Goal: Task Accomplishment & Management: Complete application form

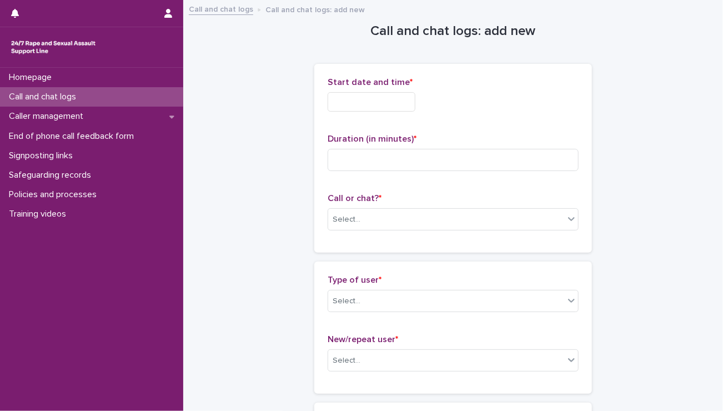
click at [411, 110] on div "Start date and time *" at bounding box center [453, 98] width 251 height 43
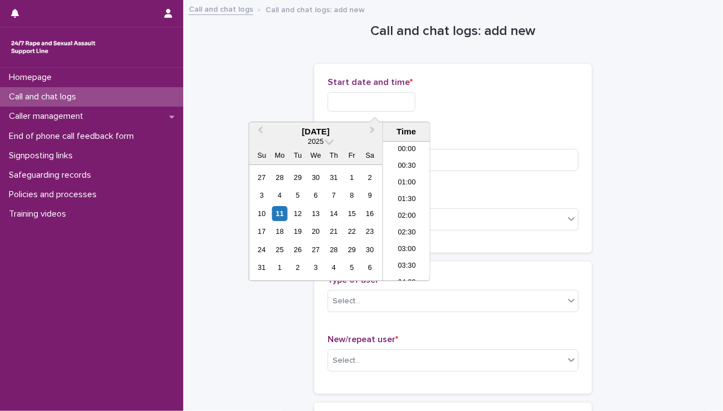
click at [410, 104] on input "text" at bounding box center [372, 101] width 88 height 19
click at [395, 193] on li "20:30" at bounding box center [406, 194] width 47 height 17
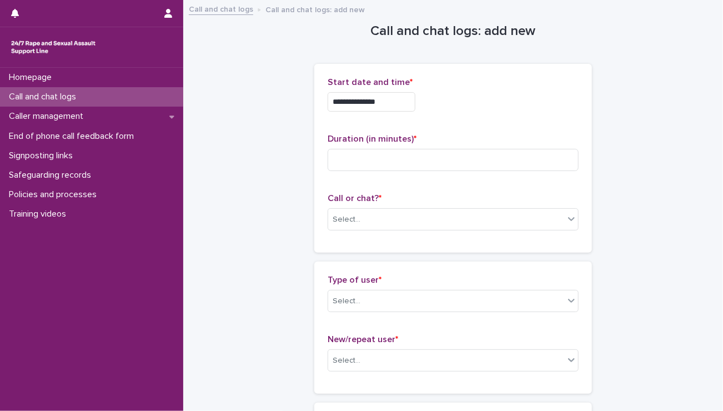
click at [387, 100] on input "**********" at bounding box center [372, 101] width 88 height 19
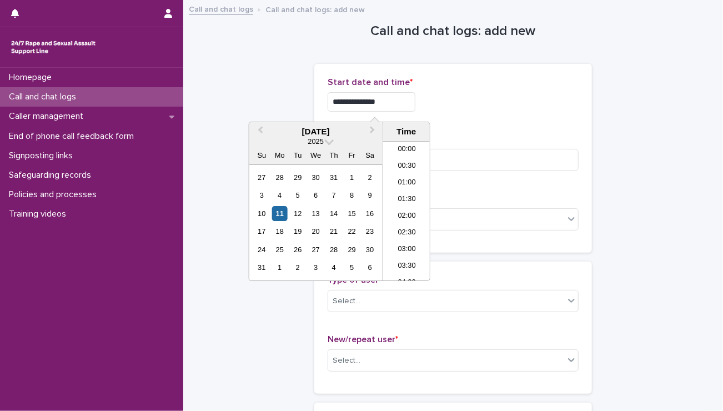
scroll to position [622, 0]
type input "**********"
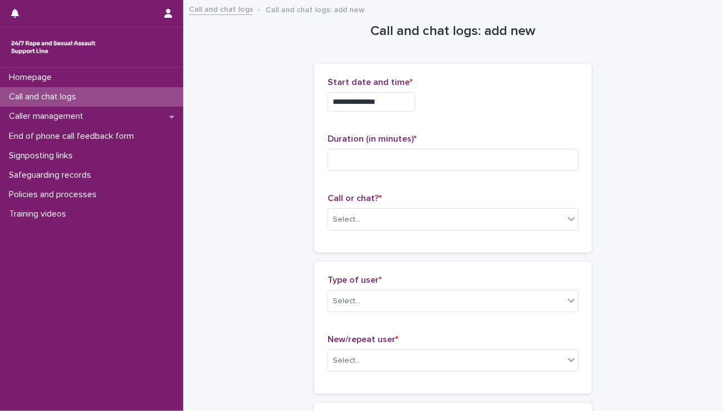
click at [461, 126] on div "**********" at bounding box center [453, 158] width 251 height 162
click at [373, 164] on input at bounding box center [453, 160] width 251 height 22
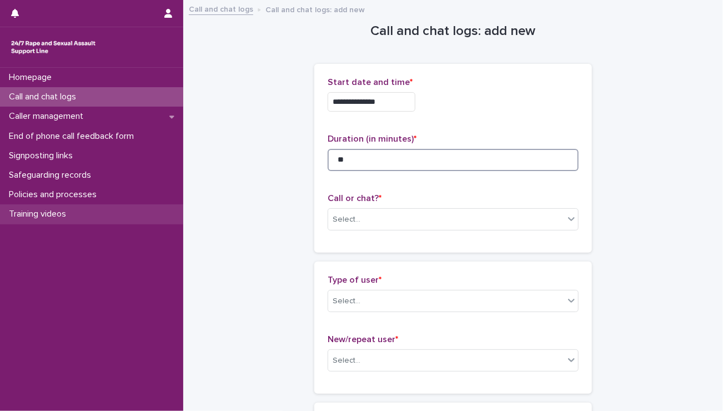
type input "**"
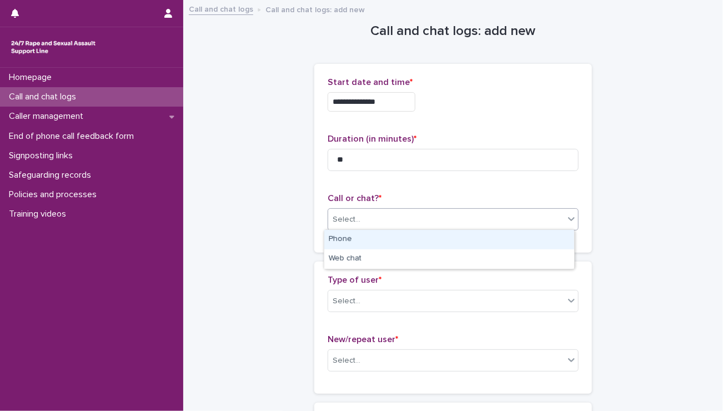
click at [440, 215] on div "Select..." at bounding box center [446, 219] width 236 height 18
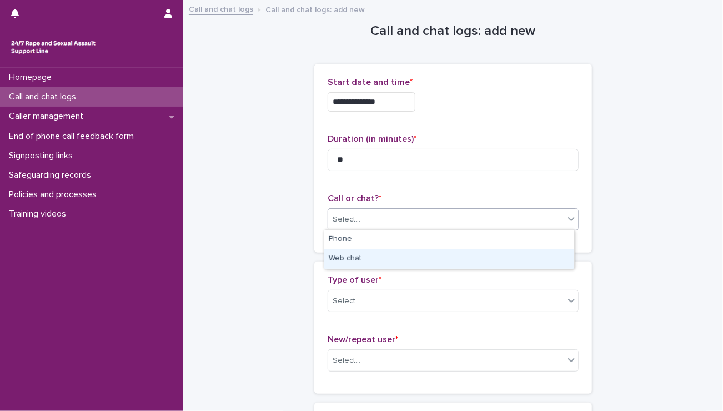
click at [354, 258] on div "Web chat" at bounding box center [449, 258] width 250 height 19
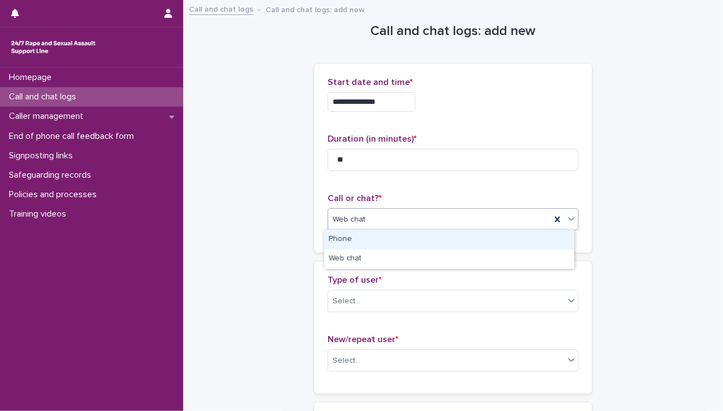
click at [351, 215] on span "Web chat" at bounding box center [349, 220] width 33 height 12
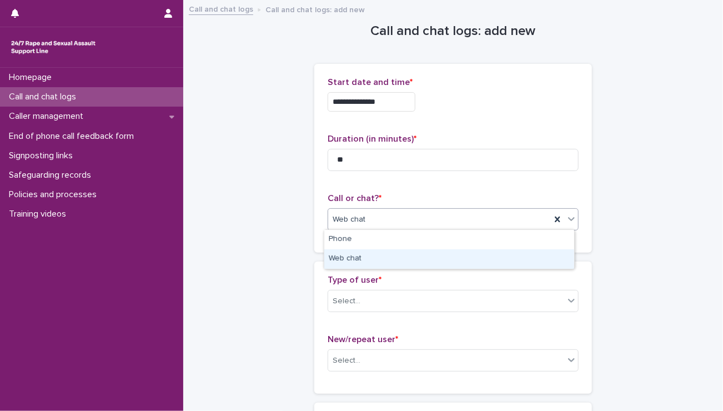
click at [372, 264] on div "Web chat" at bounding box center [449, 258] width 250 height 19
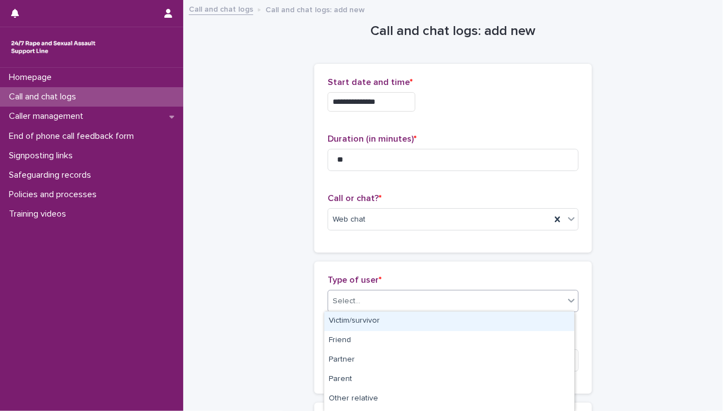
click at [346, 295] on div "Select..." at bounding box center [347, 301] width 28 height 12
click at [355, 319] on div "Victim/survivor" at bounding box center [449, 320] width 250 height 19
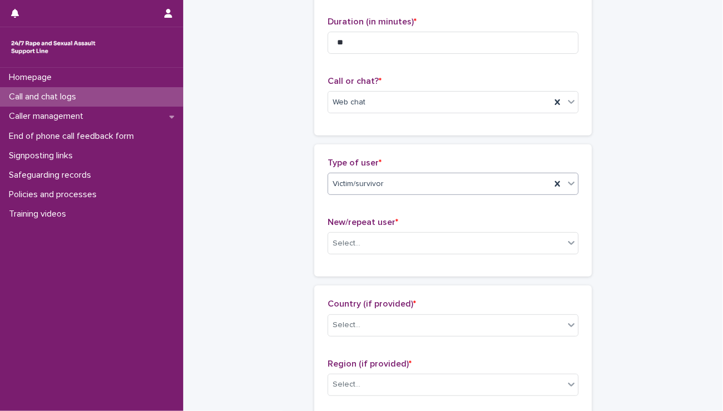
scroll to position [118, 0]
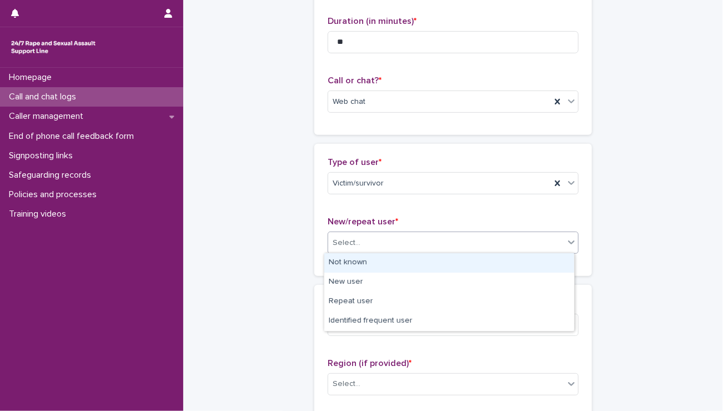
click at [346, 237] on div "Select..." at bounding box center [347, 243] width 28 height 12
click at [350, 263] on div "Not known" at bounding box center [449, 262] width 250 height 19
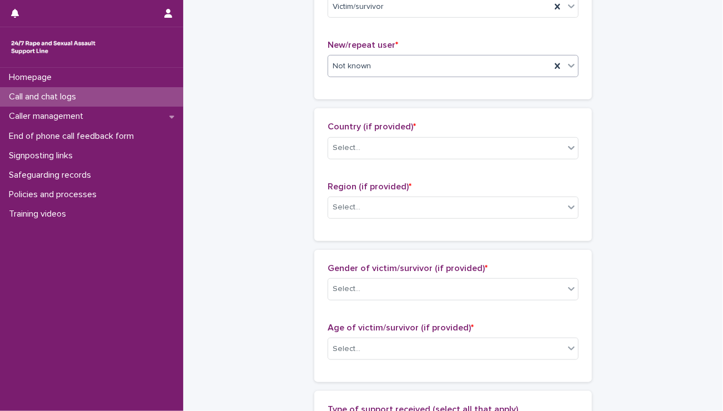
scroll to position [295, 0]
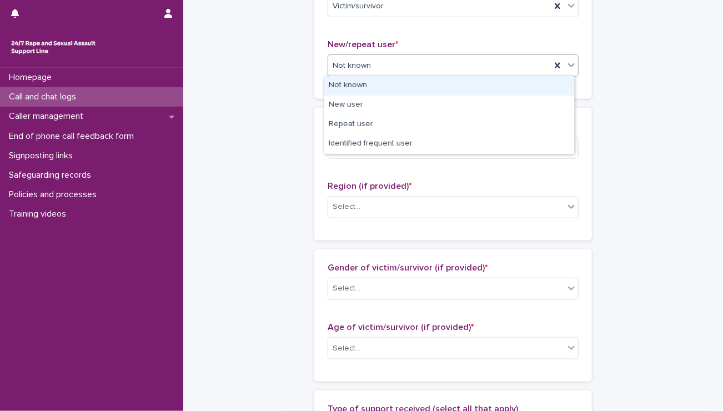
click at [360, 103] on body "**********" at bounding box center [361, 205] width 723 height 411
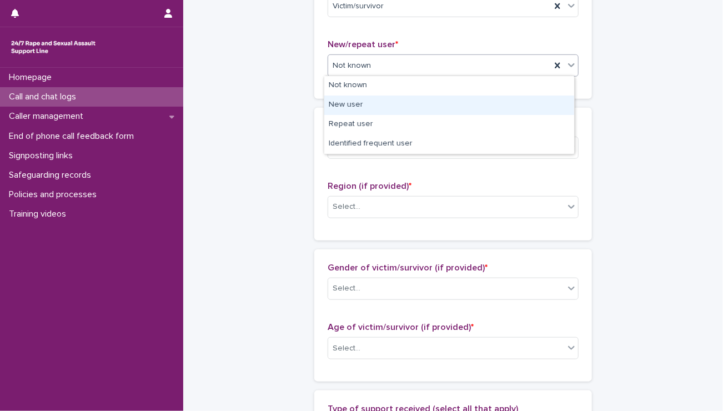
click at [360, 103] on div "New user" at bounding box center [449, 104] width 250 height 19
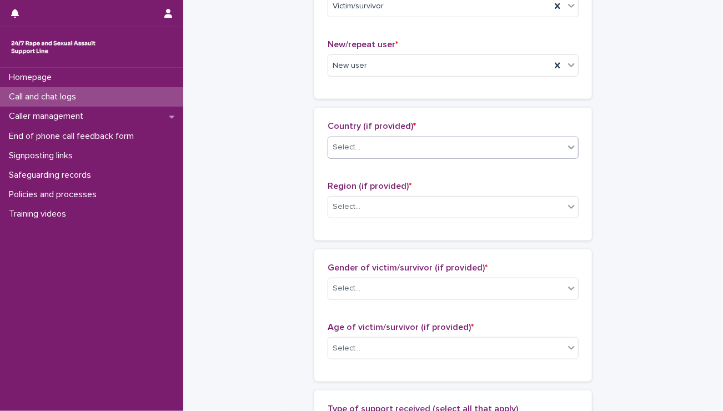
click at [373, 150] on div "Select..." at bounding box center [446, 147] width 236 height 18
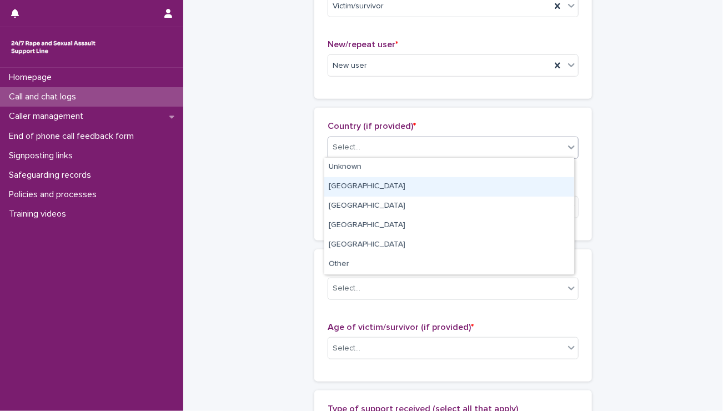
drag, startPoint x: 362, startPoint y: 177, endPoint x: 363, endPoint y: 190, distance: 13.4
click at [363, 190] on div "[GEOGRAPHIC_DATA]" at bounding box center [449, 186] width 250 height 19
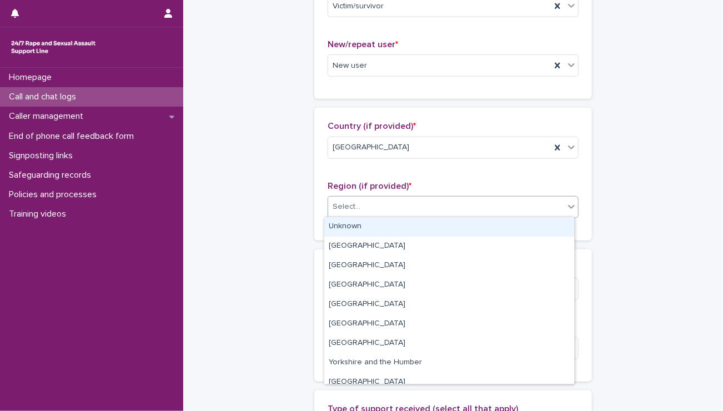
drag, startPoint x: 364, startPoint y: 202, endPoint x: 361, endPoint y: 229, distance: 26.8
click at [361, 229] on body "**********" at bounding box center [361, 205] width 723 height 411
click at [361, 229] on div "Unknown" at bounding box center [449, 226] width 250 height 19
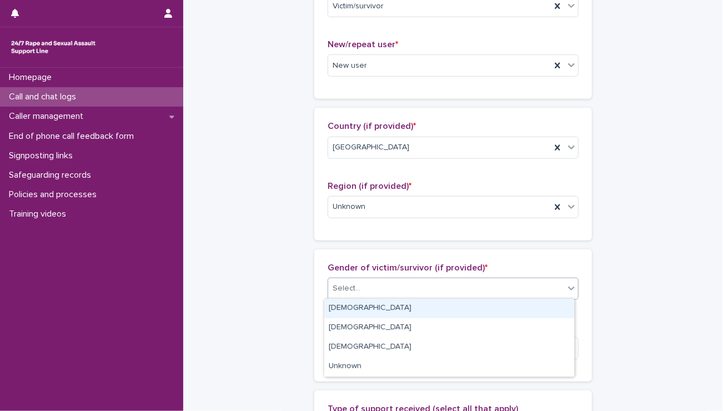
click at [373, 290] on div "Select..." at bounding box center [446, 288] width 236 height 18
click at [371, 308] on div "[DEMOGRAPHIC_DATA]" at bounding box center [449, 308] width 250 height 19
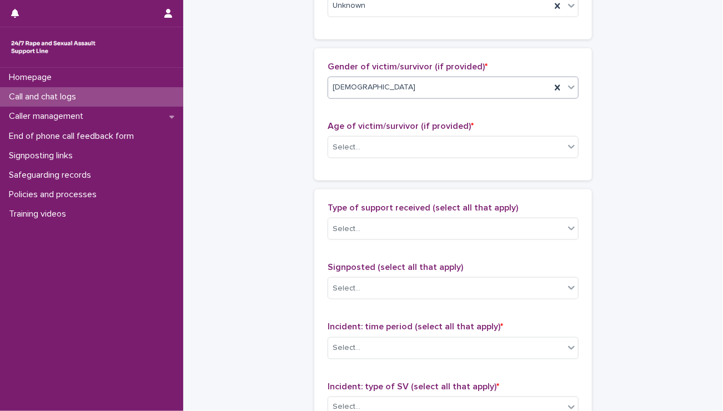
scroll to position [498, 0]
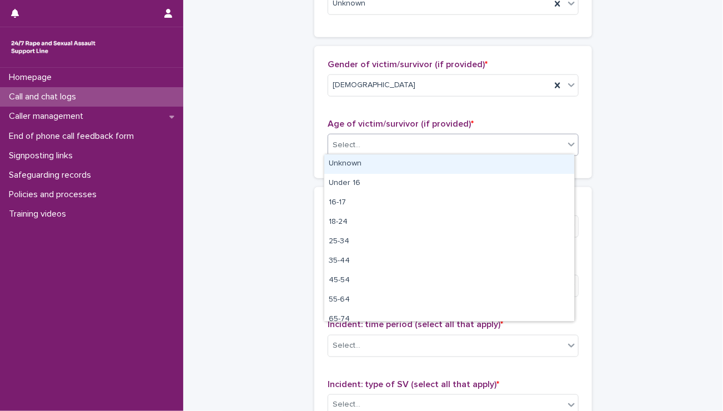
click at [359, 137] on div "Select..." at bounding box center [446, 145] width 236 height 18
click at [357, 170] on div "Unknown" at bounding box center [449, 163] width 250 height 19
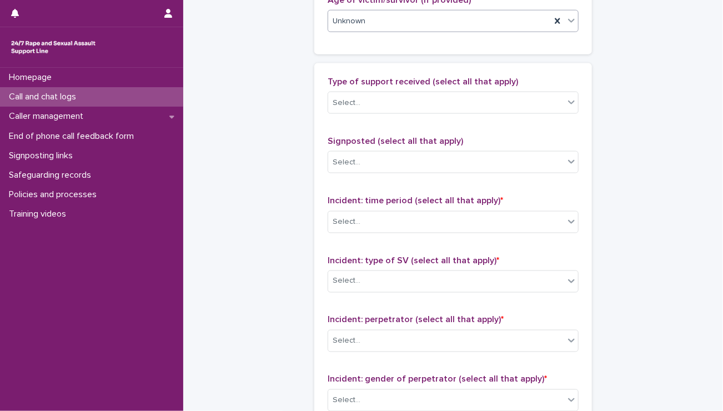
scroll to position [625, 0]
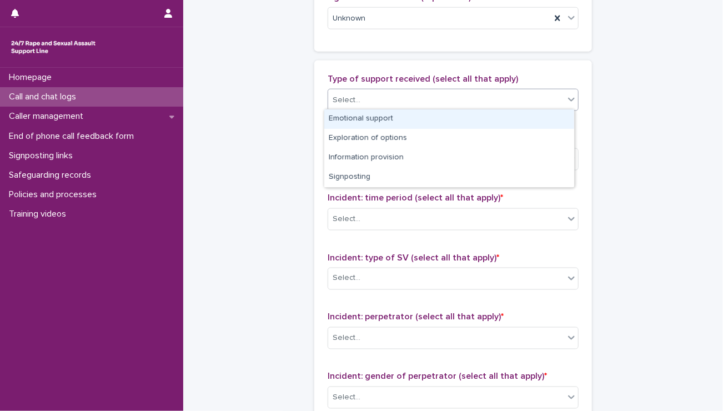
click at [352, 107] on div "Select..." at bounding box center [453, 100] width 251 height 22
click at [353, 117] on div "Emotional support" at bounding box center [449, 118] width 250 height 19
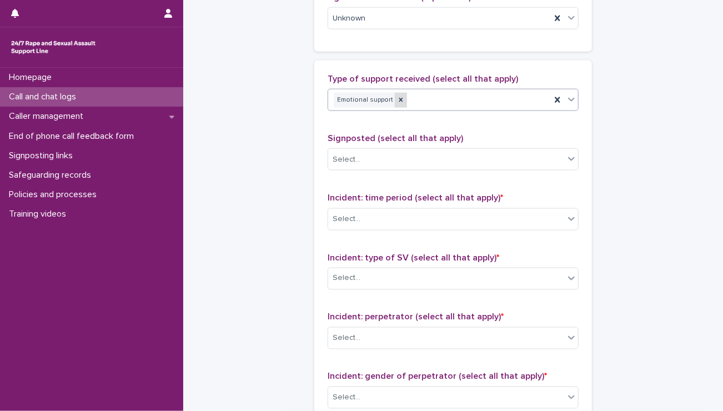
click at [397, 97] on icon at bounding box center [401, 100] width 8 height 8
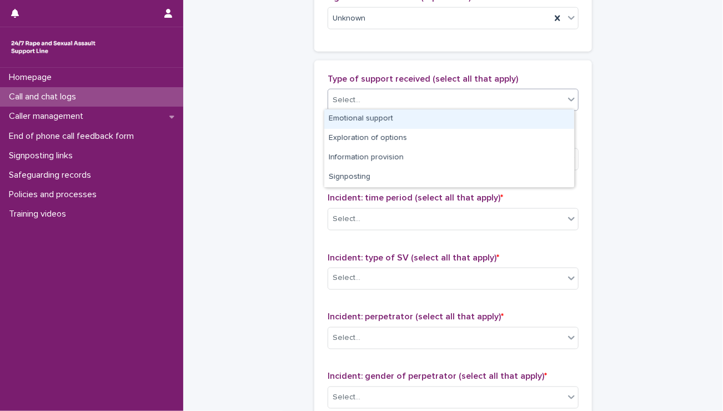
click at [411, 95] on div "Select..." at bounding box center [446, 100] width 236 height 18
click at [384, 118] on div "Emotional support" at bounding box center [449, 118] width 250 height 19
click at [412, 96] on div "Emotional support" at bounding box center [439, 99] width 223 height 19
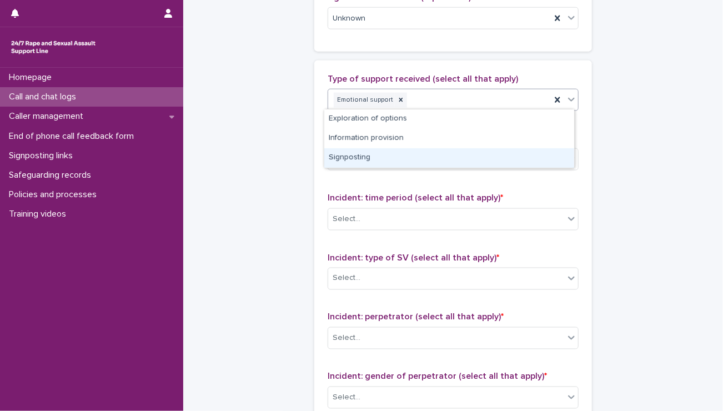
click at [359, 156] on div "Signposting" at bounding box center [449, 157] width 250 height 19
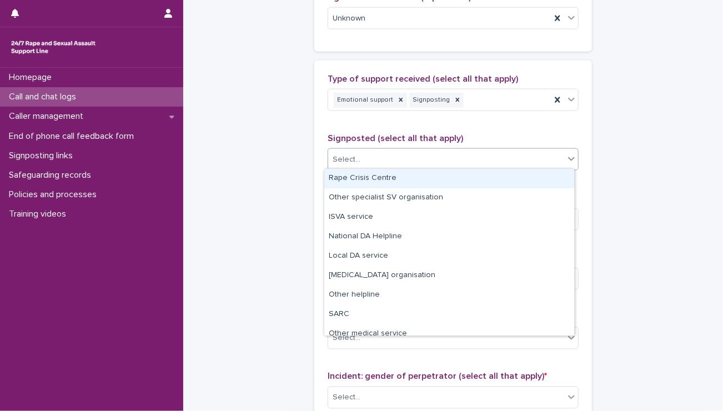
click at [359, 156] on div "Select..." at bounding box center [446, 159] width 236 height 18
click at [360, 178] on div "Rape Crisis Centre" at bounding box center [449, 178] width 250 height 19
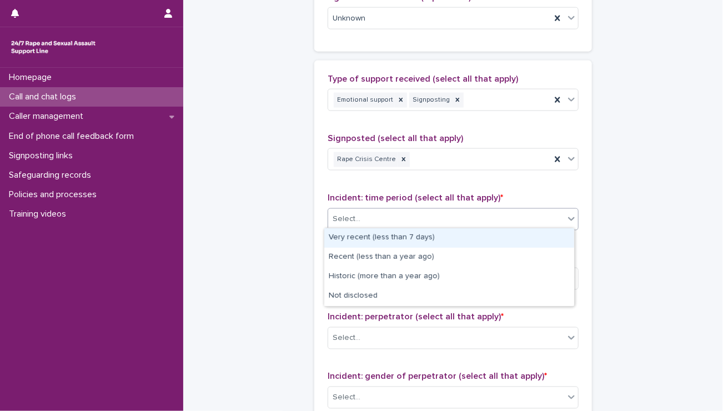
click at [370, 216] on div "Select..." at bounding box center [446, 219] width 236 height 18
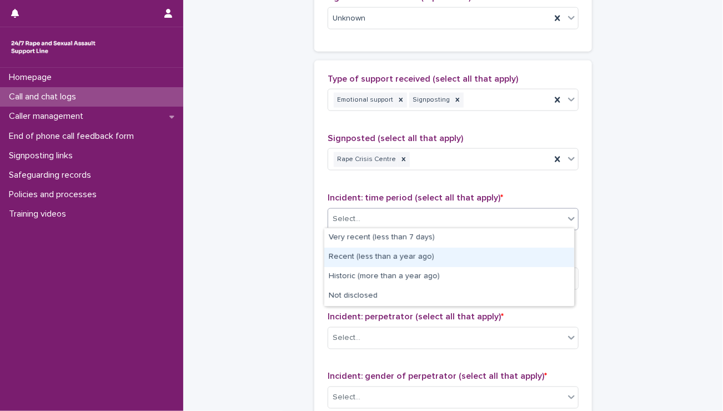
click at [371, 255] on div "Recent (less than a year ago)" at bounding box center [449, 257] width 250 height 19
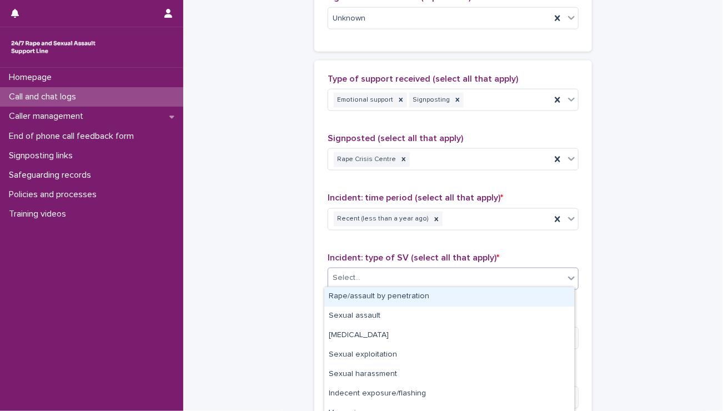
click at [336, 284] on div "Select..." at bounding box center [446, 278] width 236 height 18
click at [342, 295] on div "Rape/assault by penetration" at bounding box center [449, 296] width 250 height 19
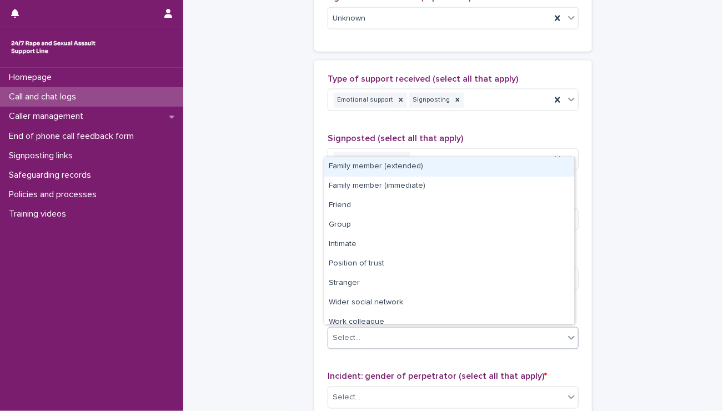
click at [371, 331] on div "Select..." at bounding box center [446, 338] width 236 height 18
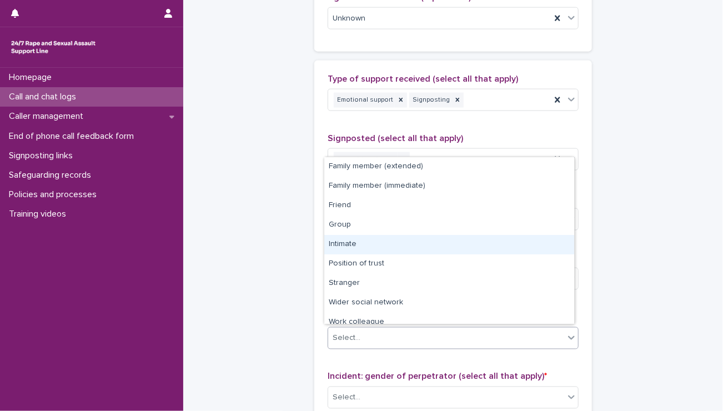
click at [369, 244] on div "Intimate" at bounding box center [449, 244] width 250 height 19
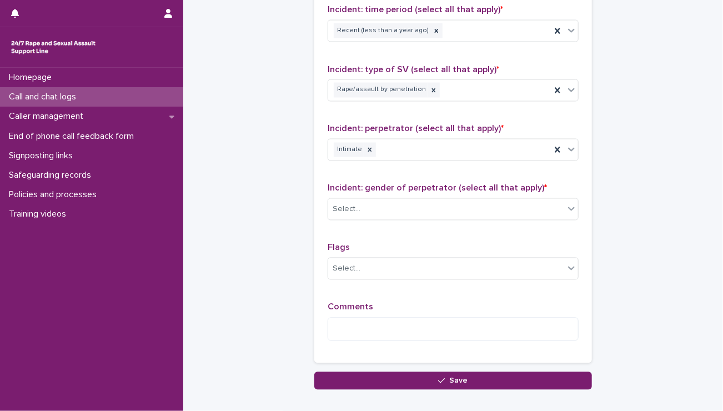
scroll to position [814, 0]
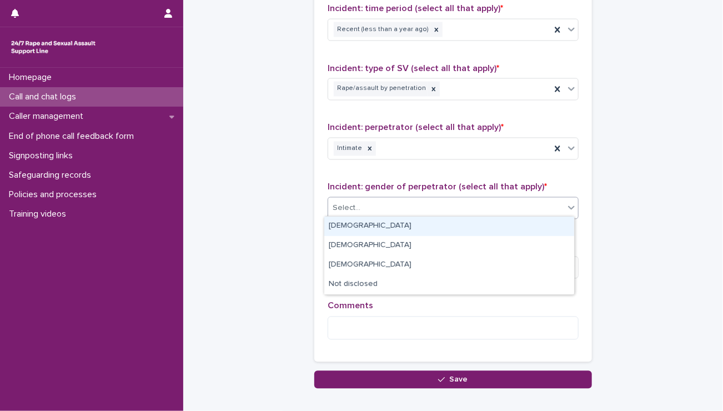
click at [363, 206] on div "Select..." at bounding box center [446, 208] width 236 height 18
click at [353, 227] on div "[DEMOGRAPHIC_DATA]" at bounding box center [449, 226] width 250 height 19
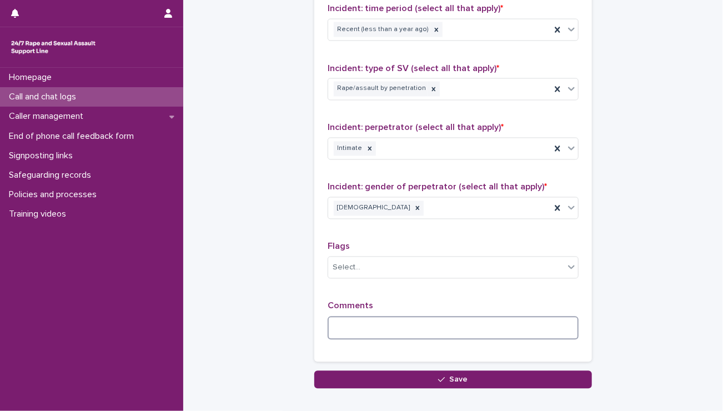
click at [350, 328] on textarea at bounding box center [453, 328] width 251 height 24
click at [349, 324] on textarea at bounding box center [453, 328] width 251 height 24
click at [472, 316] on textarea "**********" at bounding box center [453, 328] width 251 height 24
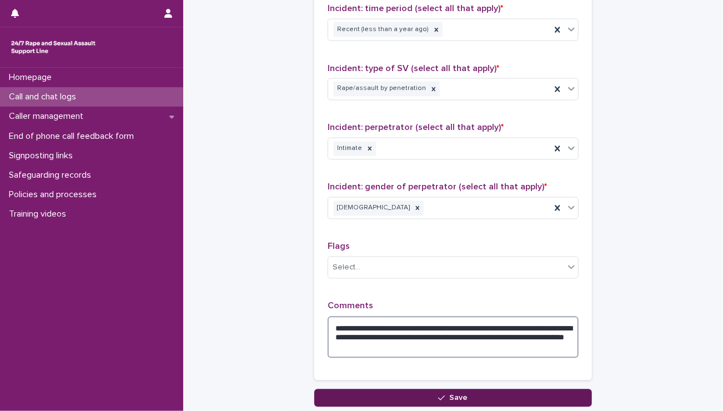
type textarea "**********"
click at [413, 398] on button "Save" at bounding box center [453, 398] width 278 height 18
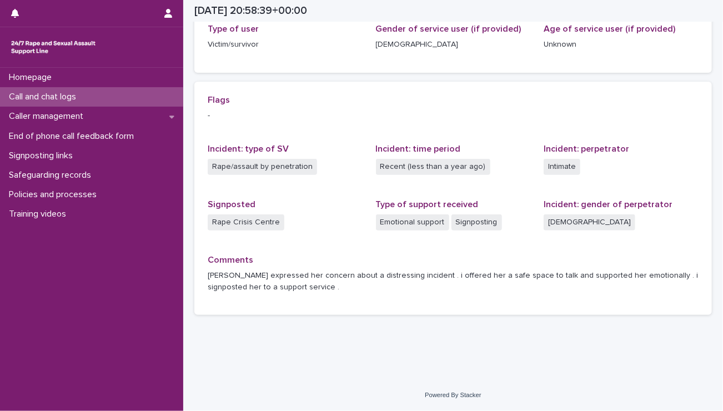
scroll to position [190, 0]
click at [179, 266] on div "Homepage Call and chat logs Caller management End of phone call feedback form S…" at bounding box center [91, 239] width 183 height 343
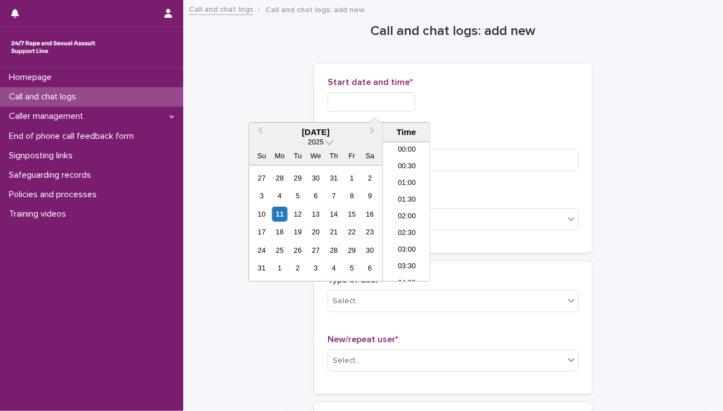
click at [381, 99] on input "text" at bounding box center [372, 101] width 88 height 19
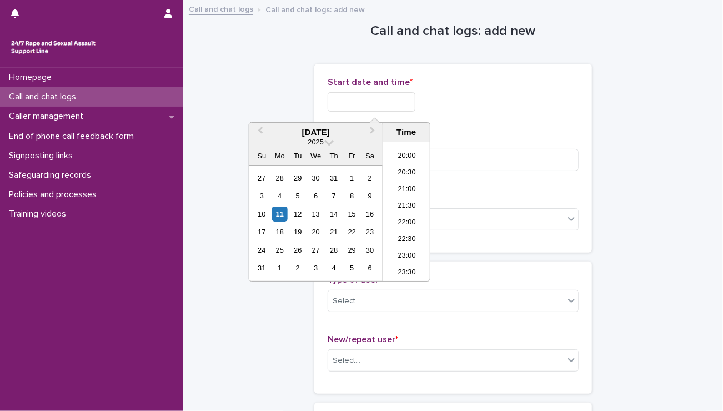
click at [338, 99] on input "text" at bounding box center [372, 101] width 88 height 19
click at [401, 204] on li "21:30" at bounding box center [406, 206] width 47 height 17
click at [394, 103] on input "**********" at bounding box center [372, 101] width 88 height 19
type input "**********"
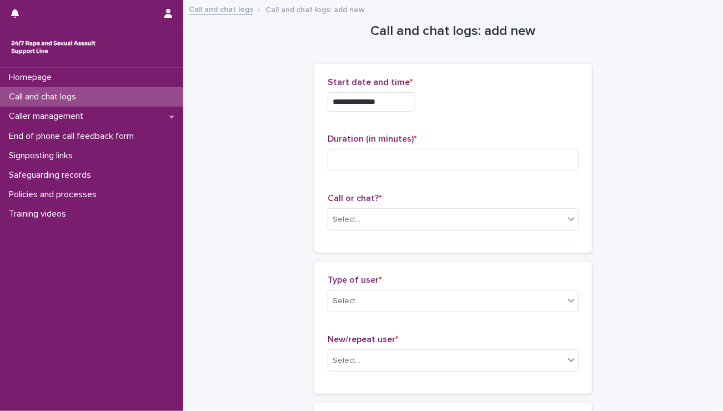
click at [438, 91] on div "**********" at bounding box center [453, 98] width 251 height 43
click at [361, 161] on input at bounding box center [453, 160] width 251 height 22
click at [374, 157] on input at bounding box center [453, 160] width 251 height 22
type input "**"
click at [398, 217] on div "Select..." at bounding box center [446, 219] width 236 height 18
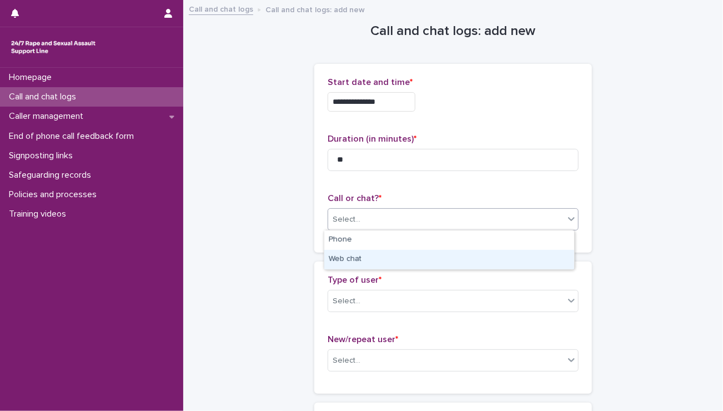
click at [387, 253] on div "Web chat" at bounding box center [449, 259] width 250 height 19
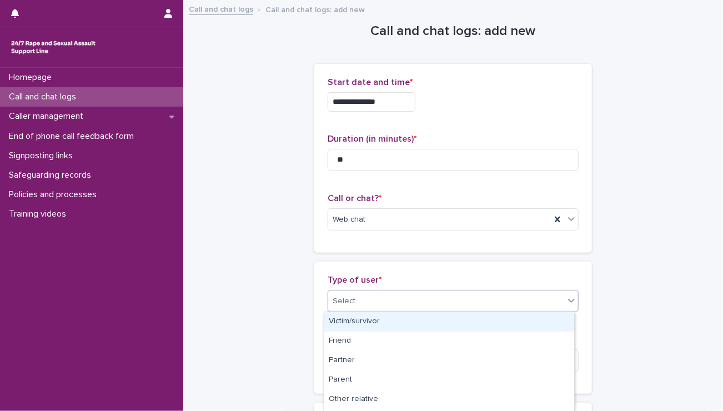
click at [384, 301] on div "Select..." at bounding box center [446, 301] width 236 height 18
click at [373, 316] on div "Victim/survivor" at bounding box center [449, 321] width 250 height 19
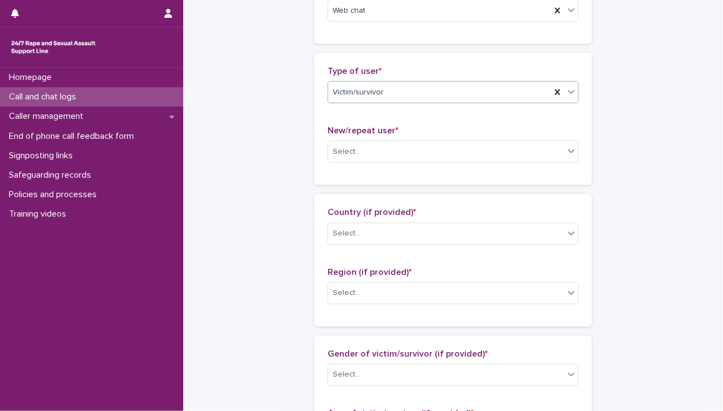
scroll to position [212, 0]
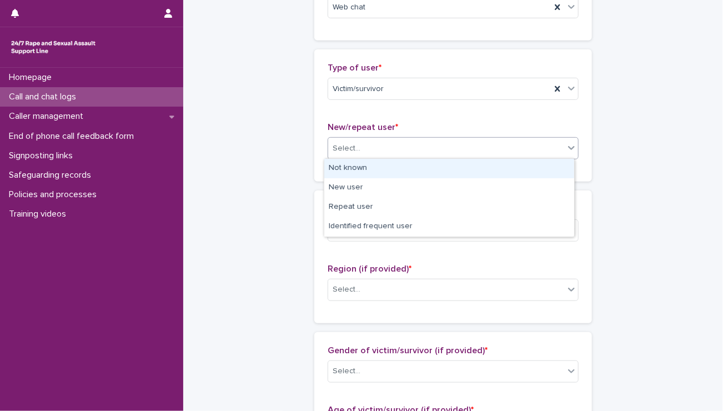
click at [366, 139] on div "Select..." at bounding box center [446, 148] width 236 height 18
click at [364, 168] on div "Not known" at bounding box center [449, 168] width 250 height 19
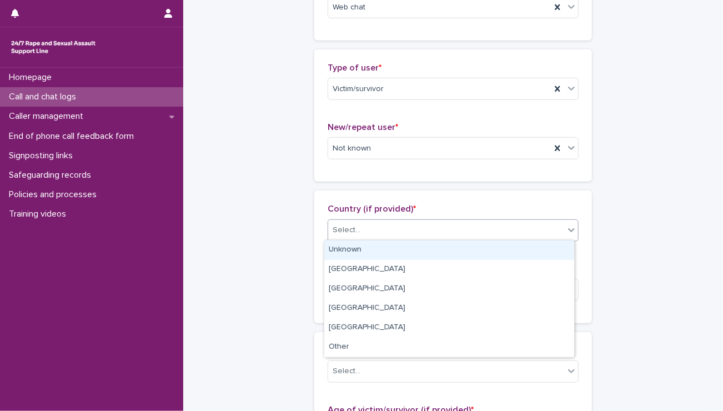
click at [371, 234] on div "Select..." at bounding box center [446, 230] width 236 height 18
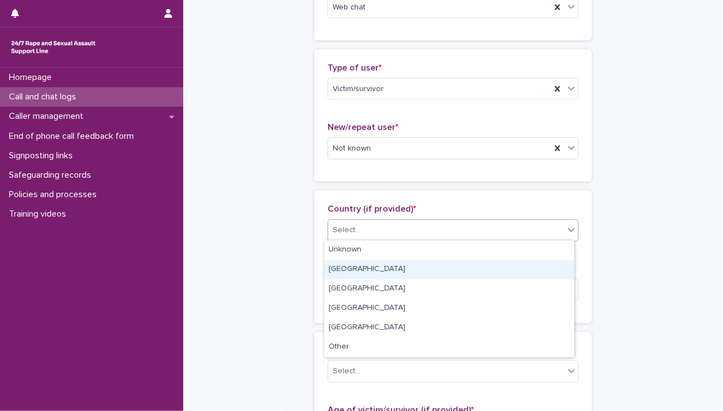
click at [366, 265] on div "[GEOGRAPHIC_DATA]" at bounding box center [449, 269] width 250 height 19
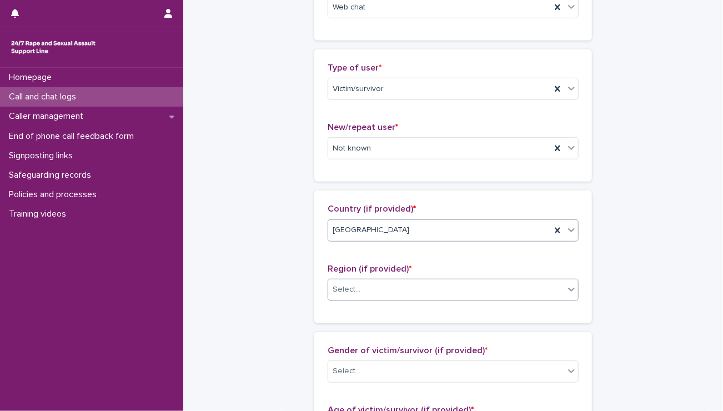
click at [413, 285] on div "Select..." at bounding box center [446, 289] width 236 height 18
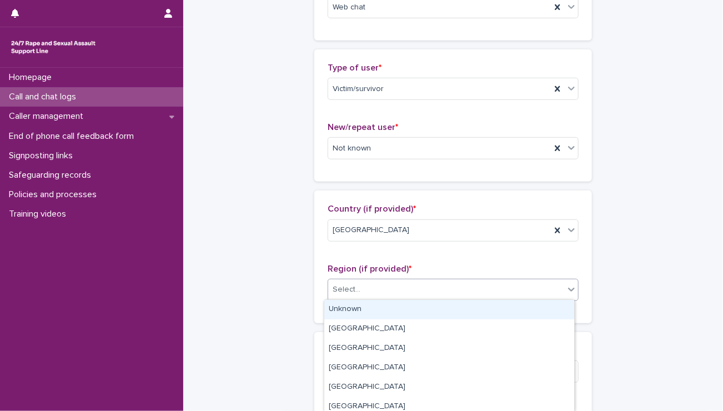
click at [365, 313] on div "Unknown" at bounding box center [449, 309] width 250 height 19
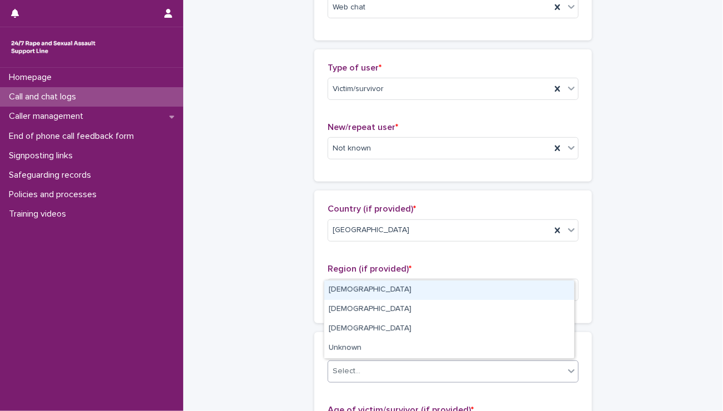
click at [398, 371] on div "Select..." at bounding box center [446, 371] width 236 height 18
click at [343, 285] on div "[DEMOGRAPHIC_DATA]" at bounding box center [449, 289] width 250 height 19
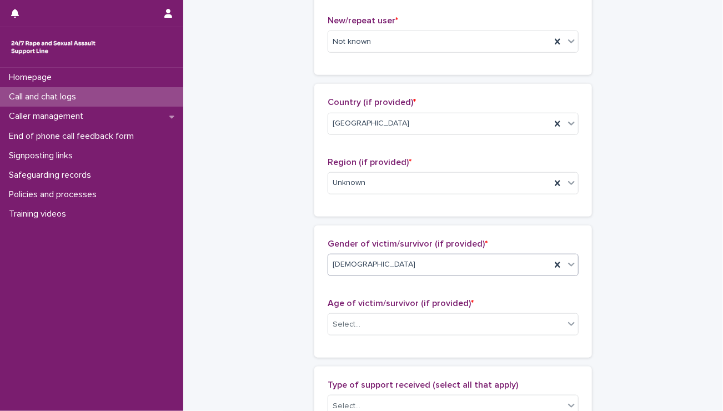
scroll to position [356, 0]
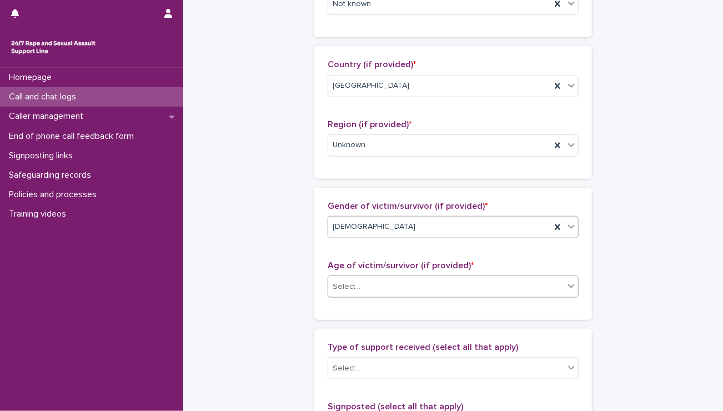
click at [359, 289] on div "Select..." at bounding box center [446, 287] width 236 height 18
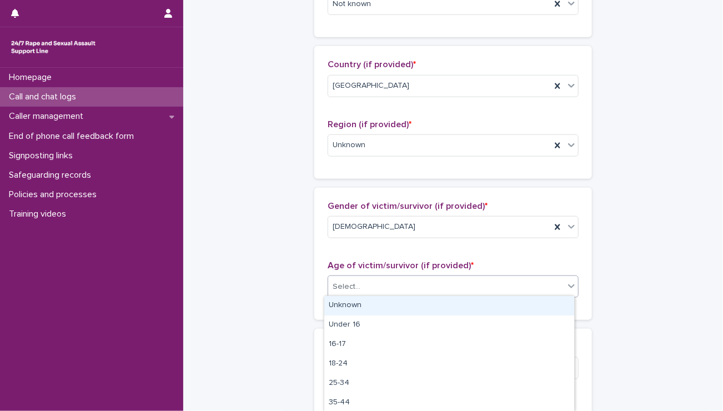
click at [355, 308] on div "Unknown" at bounding box center [449, 305] width 250 height 19
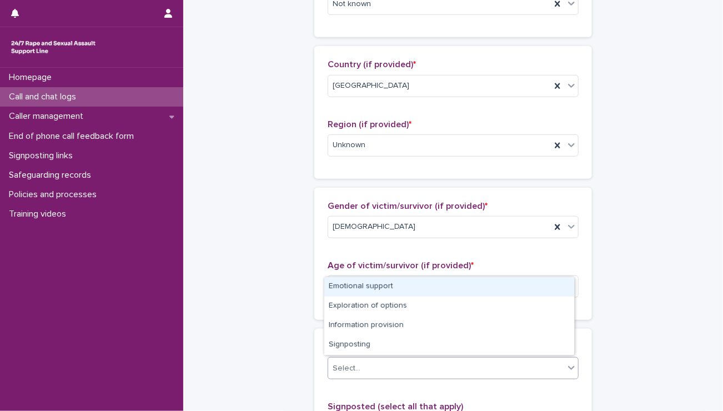
click at [375, 359] on div "Select..." at bounding box center [446, 368] width 236 height 18
click at [349, 285] on div "Emotional support" at bounding box center [449, 286] width 250 height 19
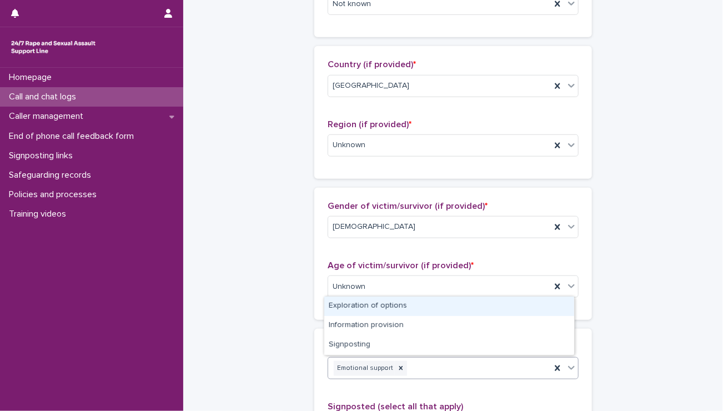
click at [409, 366] on div "Emotional support" at bounding box center [439, 368] width 223 height 19
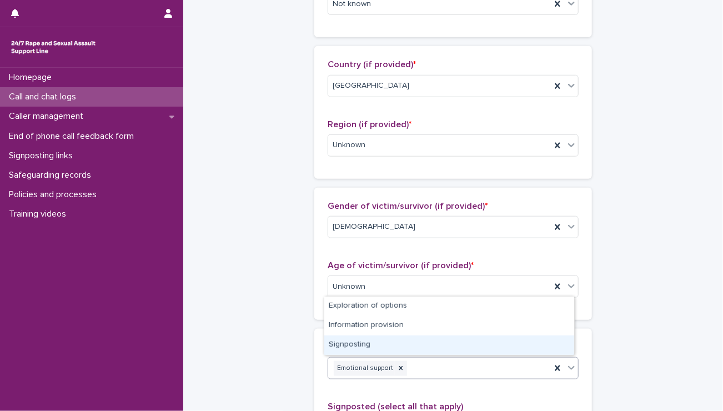
click at [360, 346] on div "Signposting" at bounding box center [449, 344] width 250 height 19
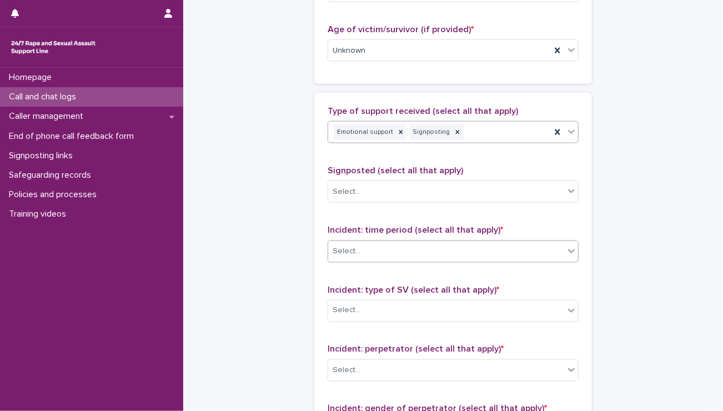
scroll to position [593, 0]
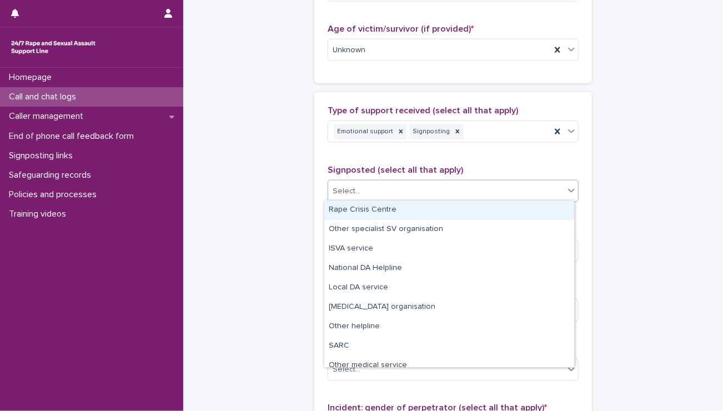
click at [369, 186] on div "Select..." at bounding box center [446, 191] width 236 height 18
click at [366, 208] on div "Rape Crisis Centre" at bounding box center [449, 209] width 250 height 19
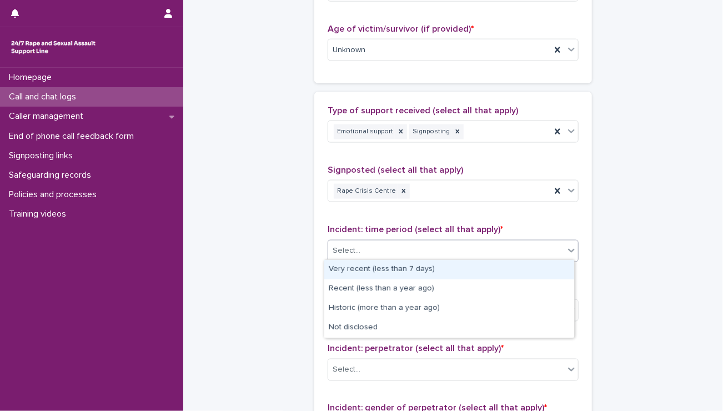
click at [371, 250] on div "Select..." at bounding box center [446, 251] width 236 height 18
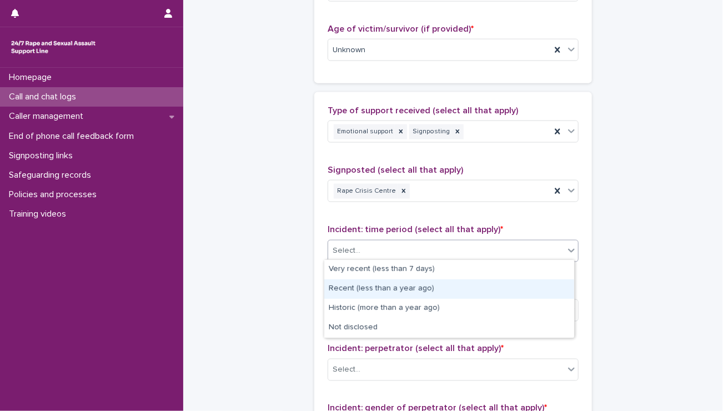
click at [369, 286] on div "Recent (less than a year ago)" at bounding box center [449, 288] width 250 height 19
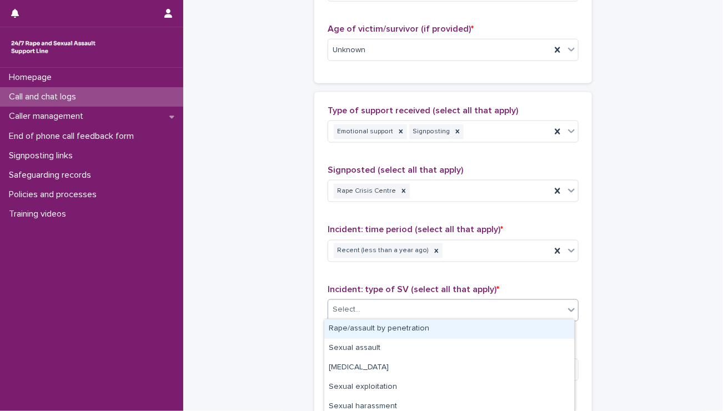
click at [369, 306] on div "Select..." at bounding box center [446, 310] width 236 height 18
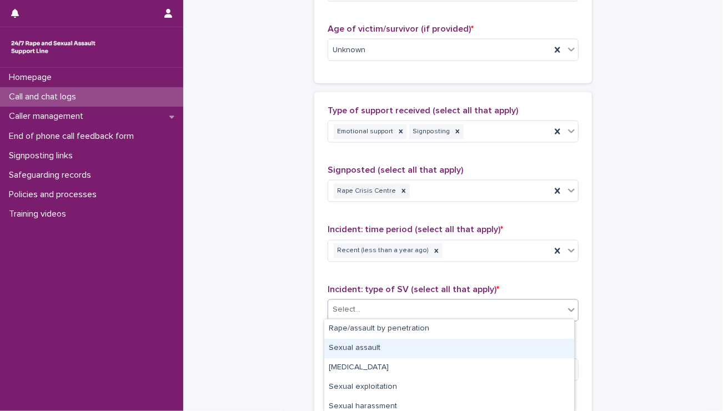
click at [370, 348] on div "Sexual assault" at bounding box center [449, 348] width 250 height 19
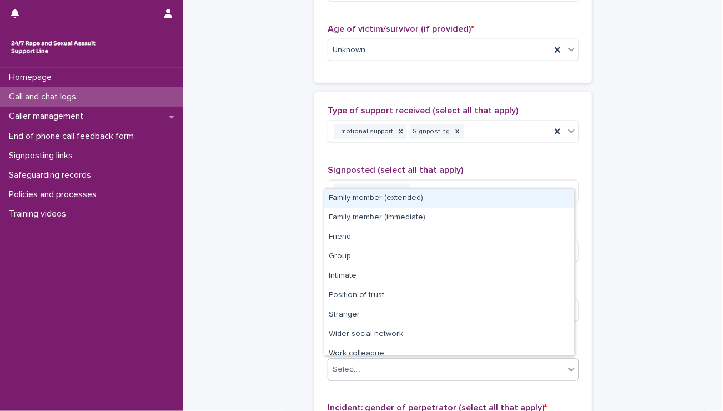
click at [373, 368] on div "Select..." at bounding box center [446, 370] width 236 height 18
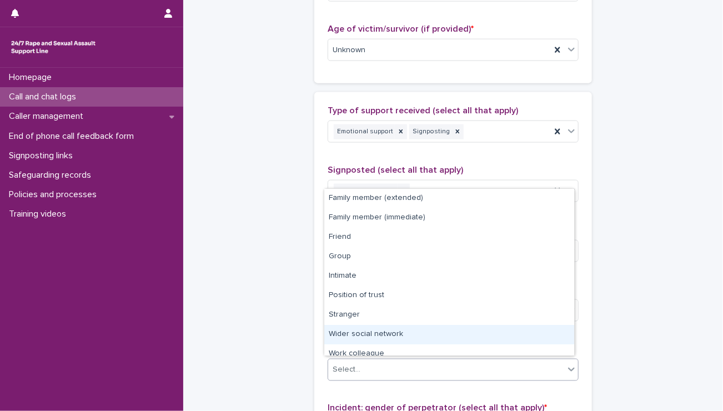
scroll to position [47, 0]
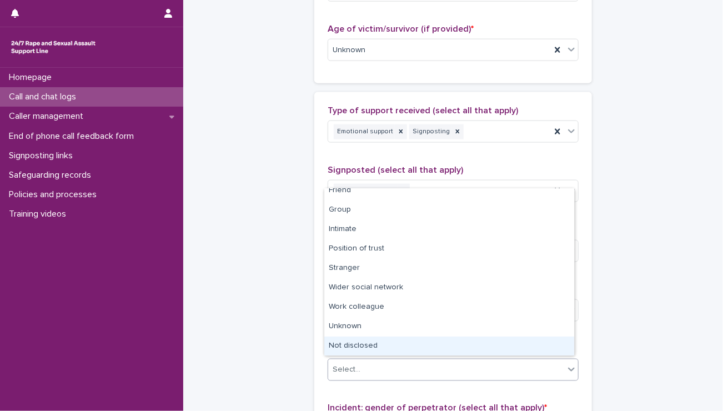
click at [355, 346] on div "Not disclosed" at bounding box center [449, 345] width 250 height 19
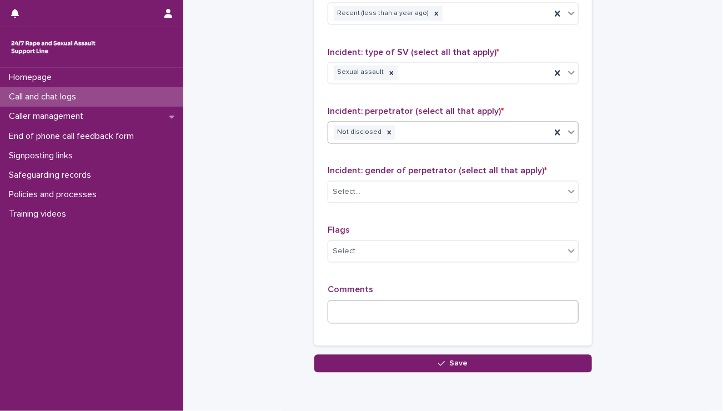
scroll to position [832, 0]
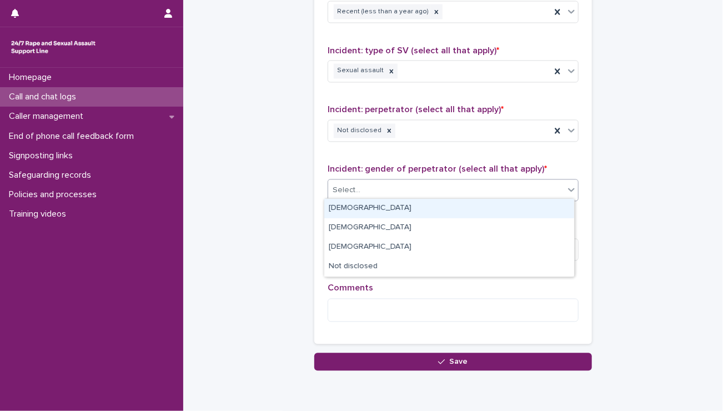
click at [368, 179] on div "Select..." at bounding box center [453, 190] width 251 height 22
click at [356, 210] on div "[DEMOGRAPHIC_DATA]" at bounding box center [449, 208] width 250 height 19
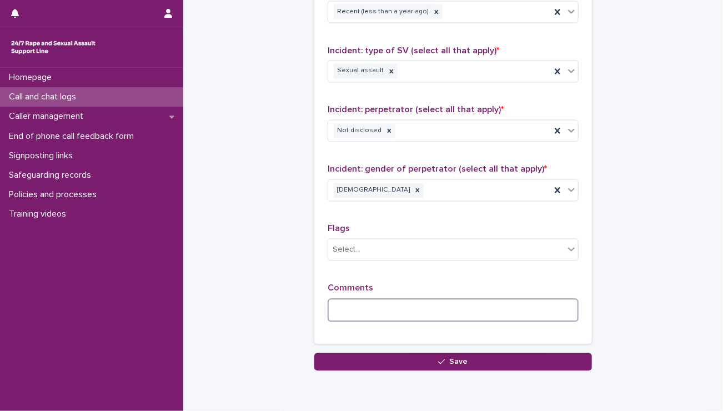
click at [431, 305] on textarea at bounding box center [453, 311] width 251 height 24
click at [415, 299] on textarea at bounding box center [453, 311] width 251 height 24
click at [380, 314] on textarea "*******" at bounding box center [453, 311] width 251 height 24
click at [381, 308] on textarea "**********" at bounding box center [453, 311] width 251 height 24
click at [461, 299] on textarea "**********" at bounding box center [453, 311] width 251 height 24
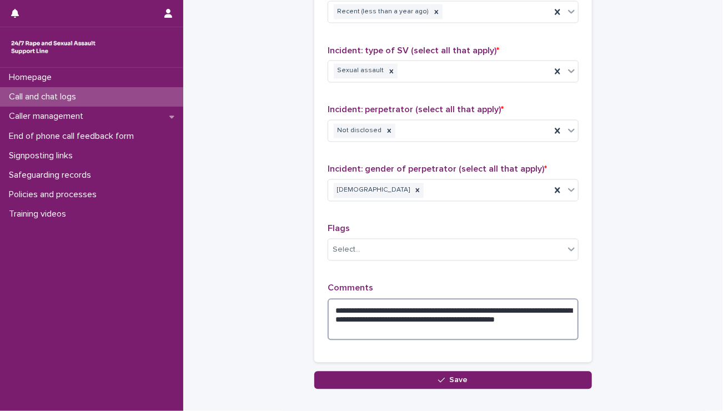
drag, startPoint x: 365, startPoint y: 305, endPoint x: 367, endPoint y: 310, distance: 5.8
click at [367, 310] on textarea "**********" at bounding box center [453, 320] width 251 height 42
click at [449, 318] on textarea "**********" at bounding box center [453, 320] width 251 height 42
drag, startPoint x: 503, startPoint y: 306, endPoint x: 510, endPoint y: 300, distance: 9.1
click at [510, 300] on textarea "**********" at bounding box center [453, 320] width 251 height 42
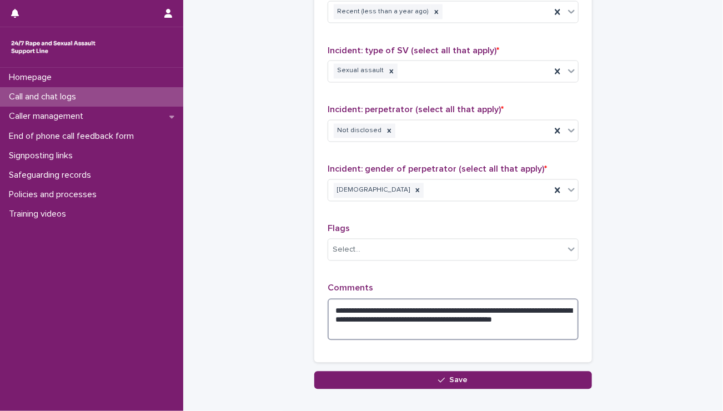
click at [354, 324] on textarea "**********" at bounding box center [453, 320] width 251 height 42
drag, startPoint x: 354, startPoint y: 324, endPoint x: 330, endPoint y: 214, distance: 112.6
click at [330, 214] on div "**********" at bounding box center [453, 108] width 251 height 482
type textarea "**********"
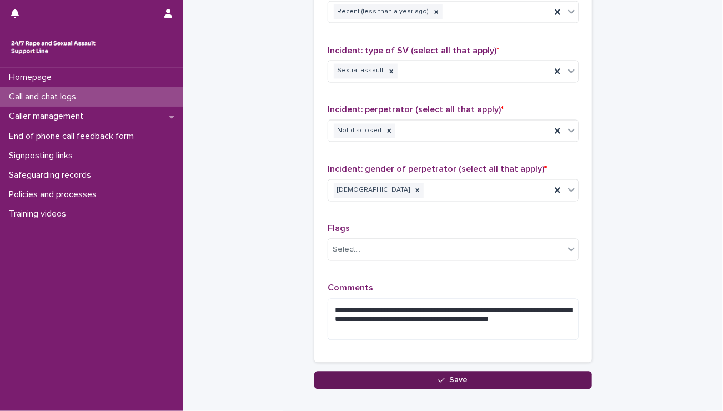
click at [459, 379] on span "Save" at bounding box center [459, 380] width 18 height 8
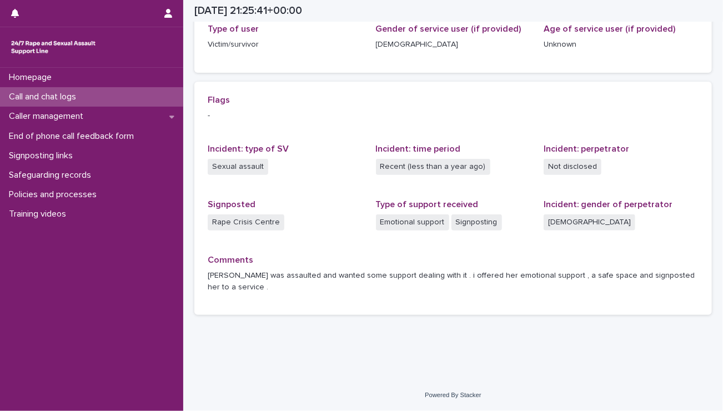
scroll to position [179, 0]
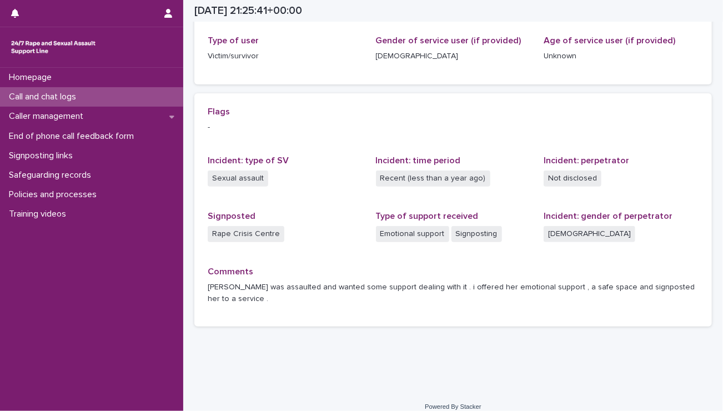
click at [319, 402] on div "Powered By Stacker" at bounding box center [453, 406] width 540 height 9
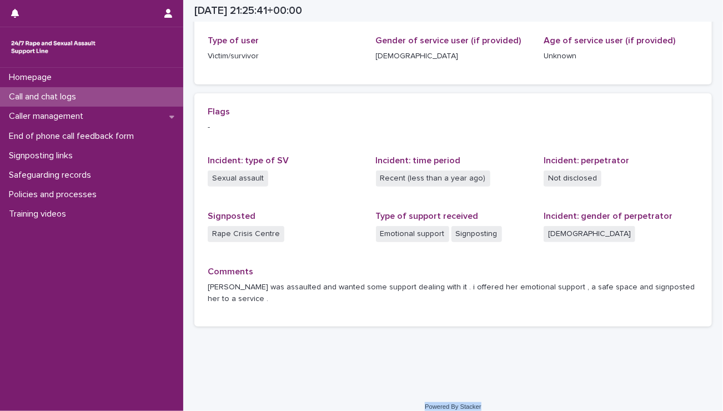
click at [319, 402] on div "Powered By Stacker" at bounding box center [453, 406] width 540 height 9
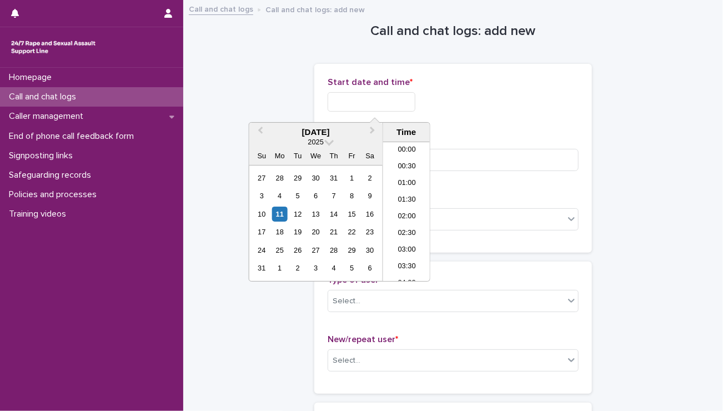
click at [333, 99] on input "text" at bounding box center [372, 101] width 88 height 19
type input "*"
click at [409, 222] on li "22:00" at bounding box center [406, 223] width 47 height 17
click at [394, 95] on input "**********" at bounding box center [372, 101] width 88 height 19
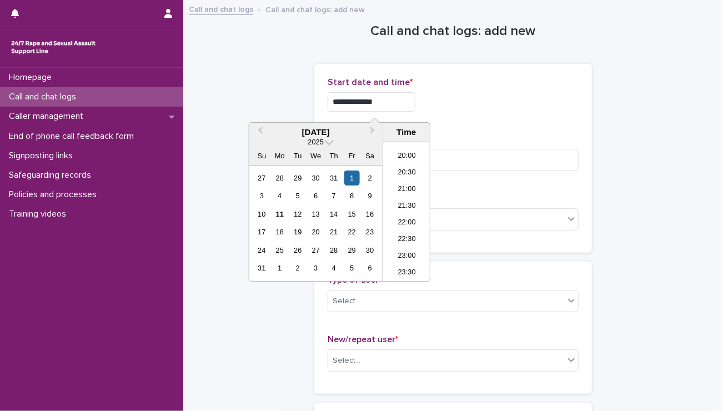
type input "**********"
click at [440, 93] on div "**********" at bounding box center [453, 101] width 251 height 19
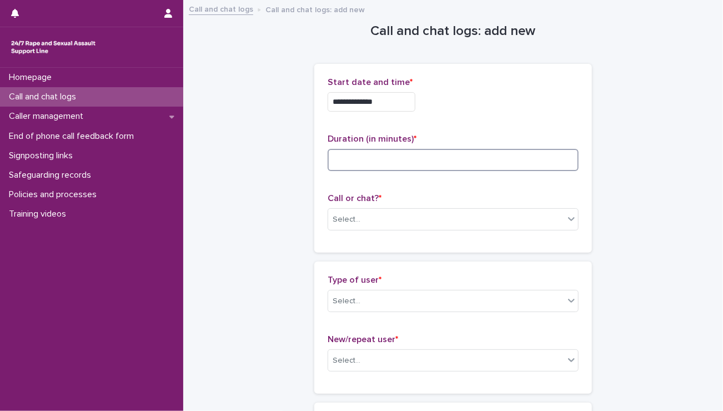
click at [356, 159] on input at bounding box center [453, 160] width 251 height 22
type input "**"
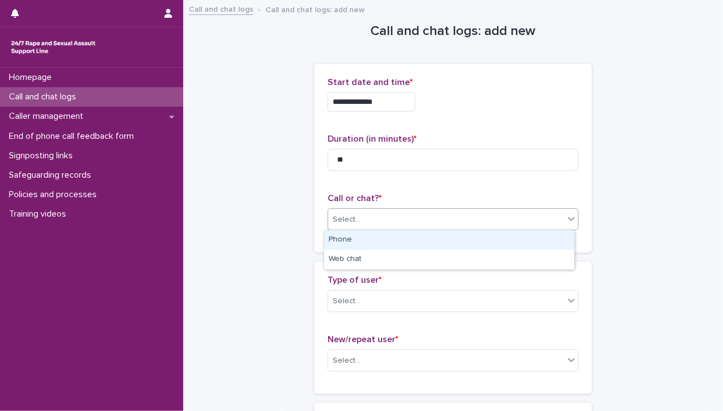
click at [338, 217] on div "Select..." at bounding box center [347, 220] width 28 height 12
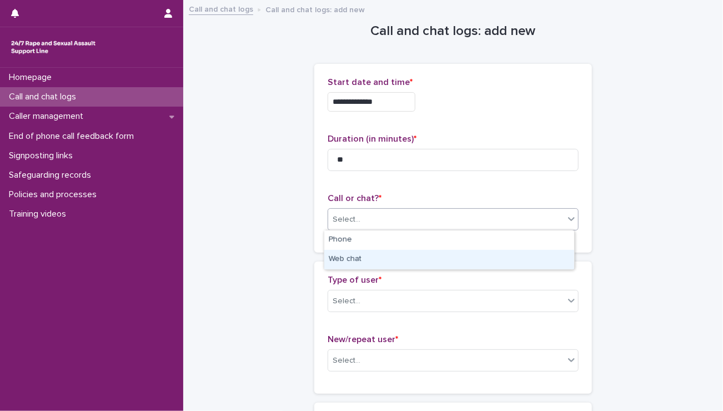
click at [343, 259] on div "Web chat" at bounding box center [449, 259] width 250 height 19
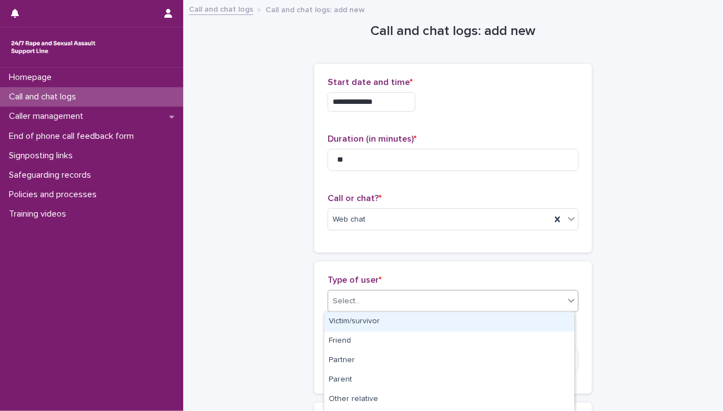
click at [358, 304] on div "Select..." at bounding box center [446, 301] width 236 height 18
click at [360, 322] on div "Victim/survivor" at bounding box center [449, 321] width 250 height 19
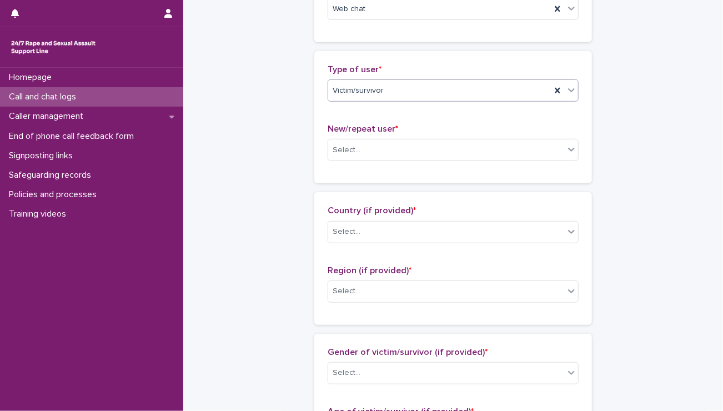
scroll to position [213, 0]
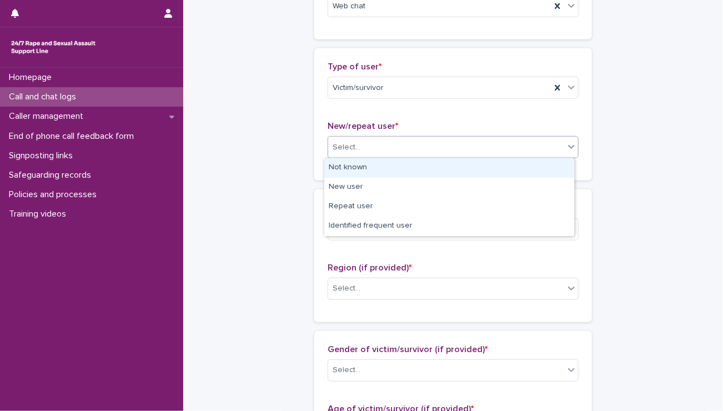
click at [374, 144] on div "Select..." at bounding box center [446, 147] width 236 height 18
click at [364, 169] on div "Not known" at bounding box center [449, 167] width 250 height 19
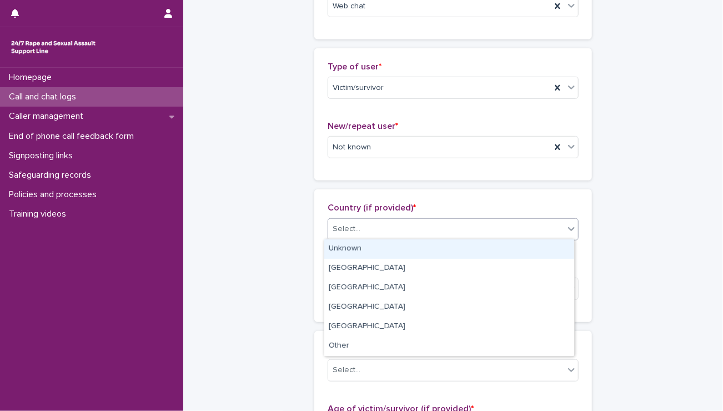
click at [360, 223] on div "Select..." at bounding box center [446, 229] width 236 height 18
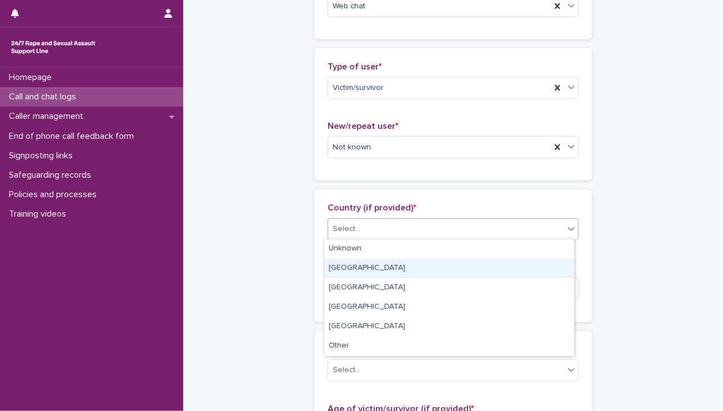
click at [350, 270] on div "[GEOGRAPHIC_DATA]" at bounding box center [449, 268] width 250 height 19
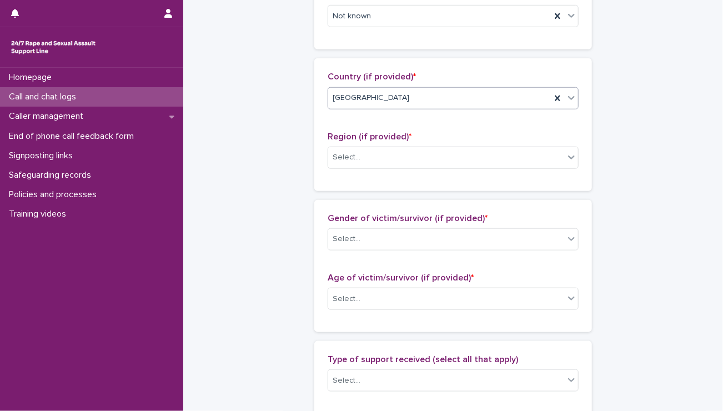
scroll to position [345, 0]
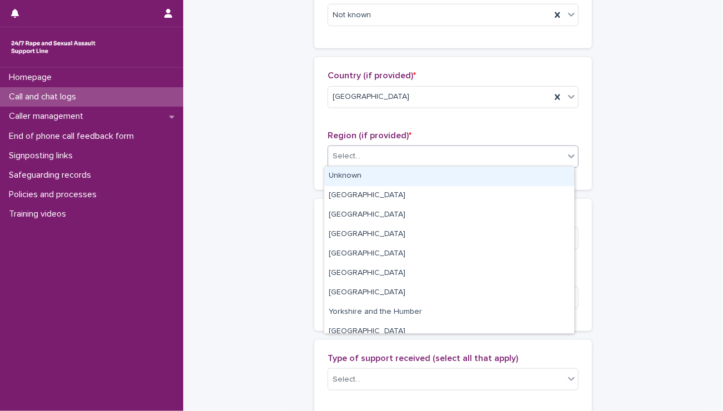
click at [385, 154] on div "Select..." at bounding box center [446, 156] width 236 height 18
click at [371, 175] on div "Unknown" at bounding box center [449, 176] width 250 height 19
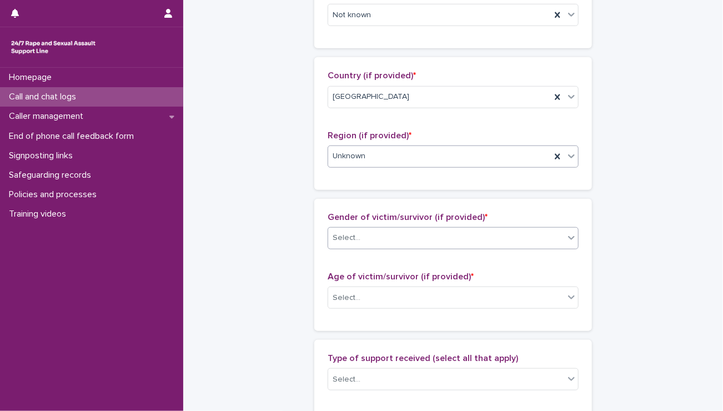
click at [376, 242] on div "Select..." at bounding box center [446, 238] width 236 height 18
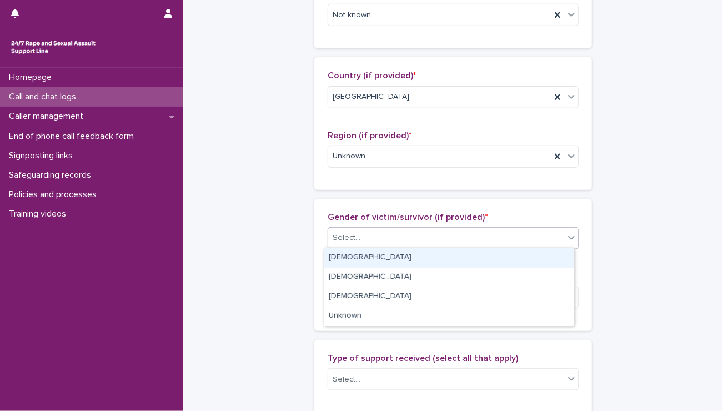
click at [362, 257] on div "[DEMOGRAPHIC_DATA]" at bounding box center [449, 257] width 250 height 19
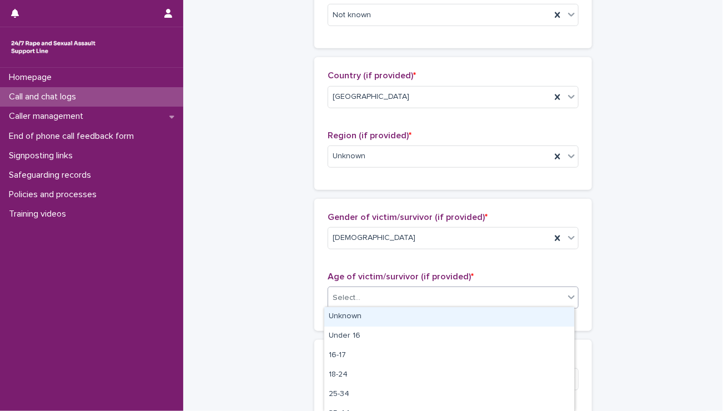
click at [353, 294] on div "Select..." at bounding box center [347, 298] width 28 height 12
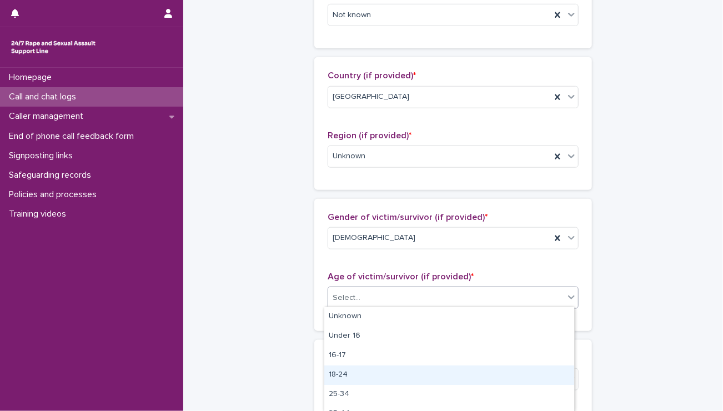
click at [350, 371] on div "18-24" at bounding box center [449, 374] width 250 height 19
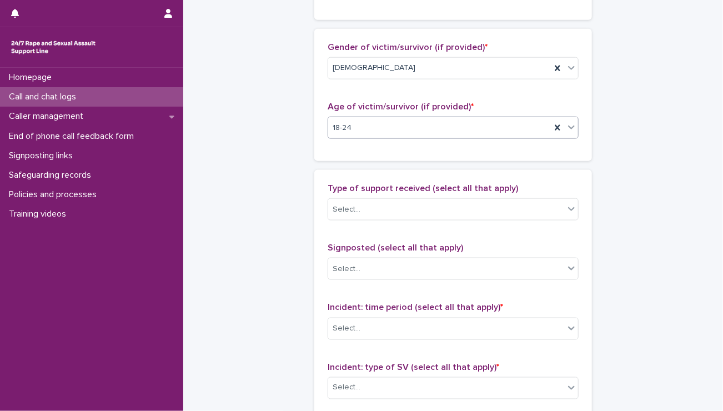
scroll to position [517, 0]
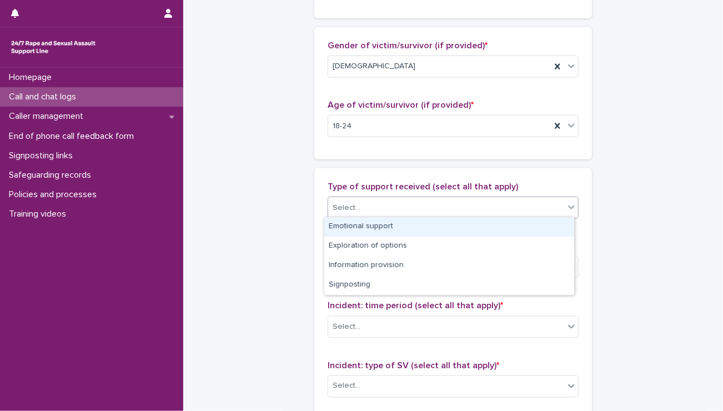
click at [400, 200] on div "Select..." at bounding box center [446, 208] width 236 height 18
click at [378, 229] on div "Emotional support" at bounding box center [449, 226] width 250 height 19
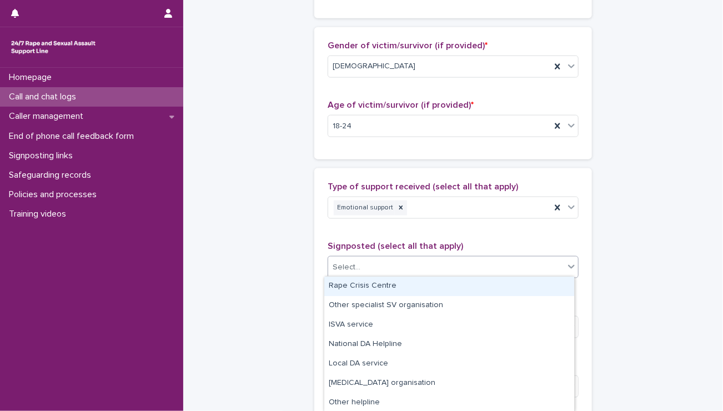
click at [375, 264] on div "Select..." at bounding box center [446, 267] width 236 height 18
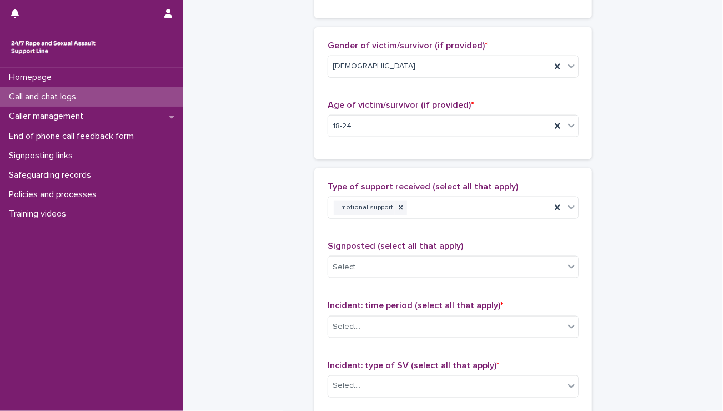
click at [440, 228] on div "Type of support received (select all that apply) Emotional support Signposted (…" at bounding box center [453, 414] width 251 height 464
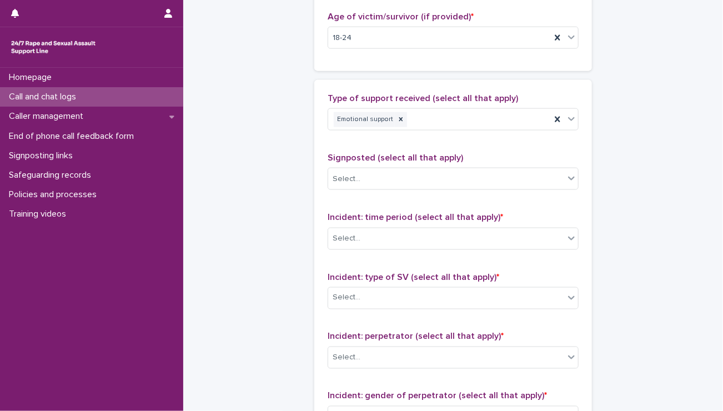
scroll to position [606, 0]
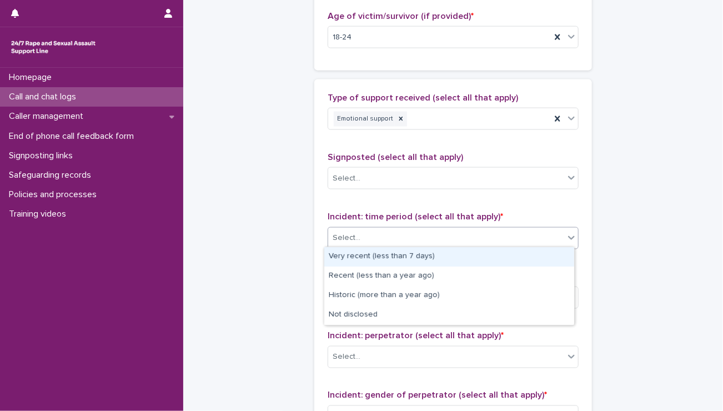
click at [393, 231] on div "Select..." at bounding box center [446, 238] width 236 height 18
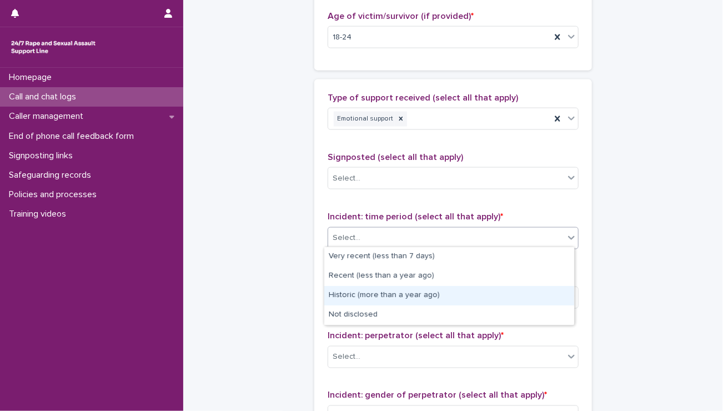
click at [369, 291] on div "Historic (more than a year ago)" at bounding box center [449, 295] width 250 height 19
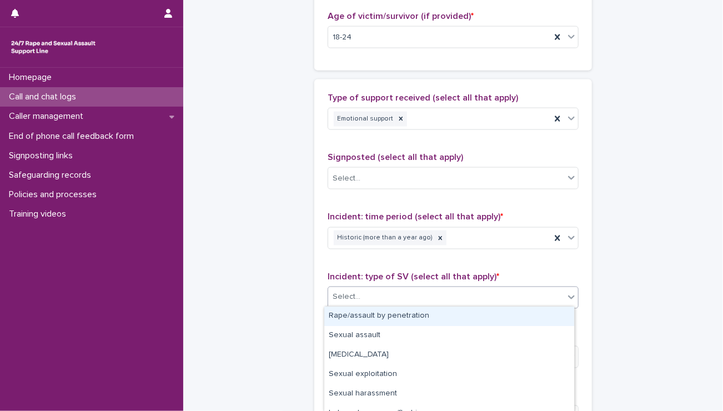
click at [374, 291] on div "Select..." at bounding box center [446, 297] width 236 height 18
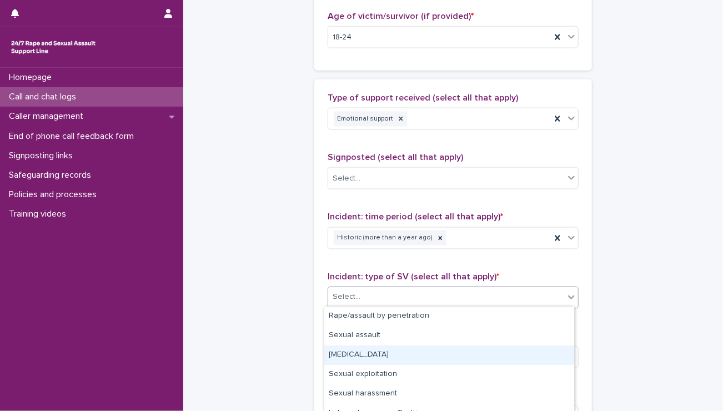
click at [360, 347] on div "[MEDICAL_DATA]" at bounding box center [449, 354] width 250 height 19
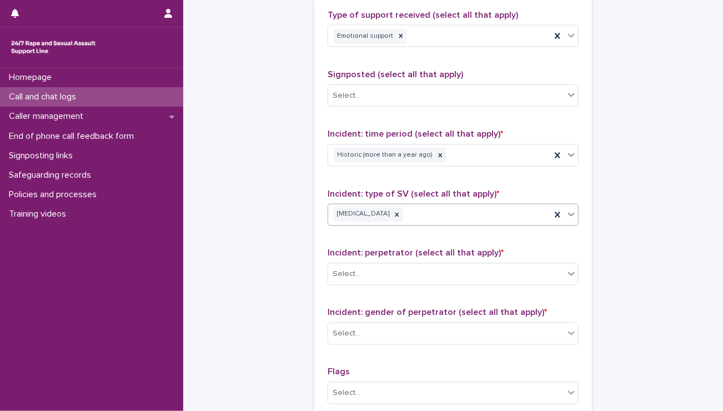
scroll to position [692, 0]
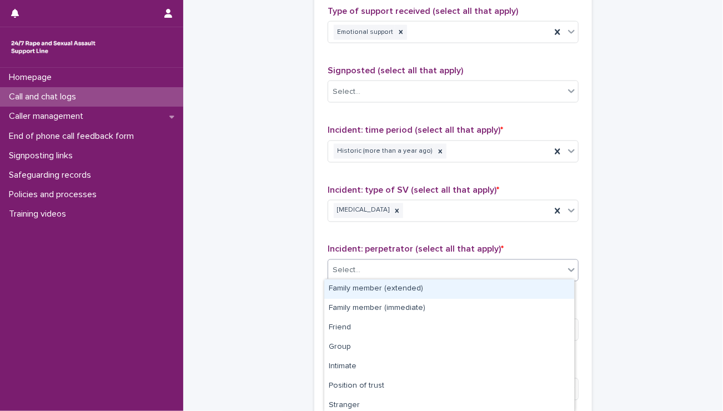
click at [380, 268] on div "Select..." at bounding box center [446, 271] width 236 height 18
click at [379, 285] on div "Family member (extended)" at bounding box center [449, 288] width 250 height 19
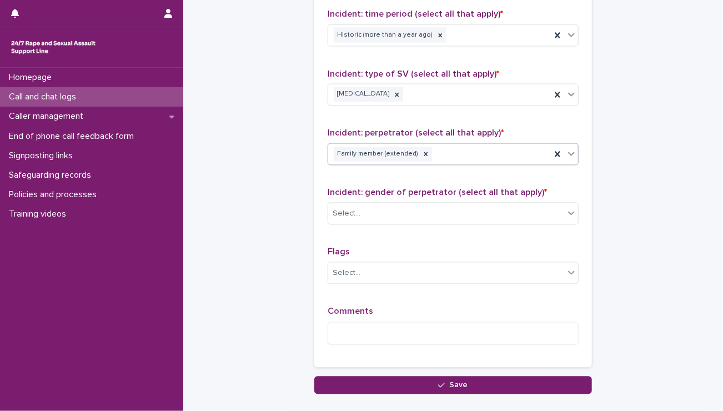
scroll to position [809, 0]
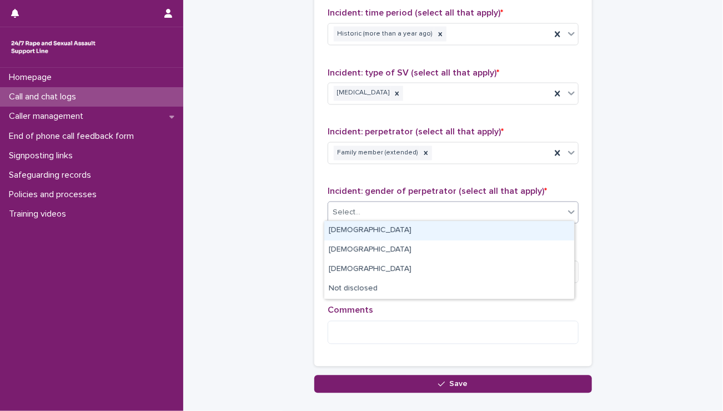
click at [375, 206] on div "Select..." at bounding box center [446, 213] width 236 height 18
click at [370, 231] on div "[DEMOGRAPHIC_DATA]" at bounding box center [449, 230] width 250 height 19
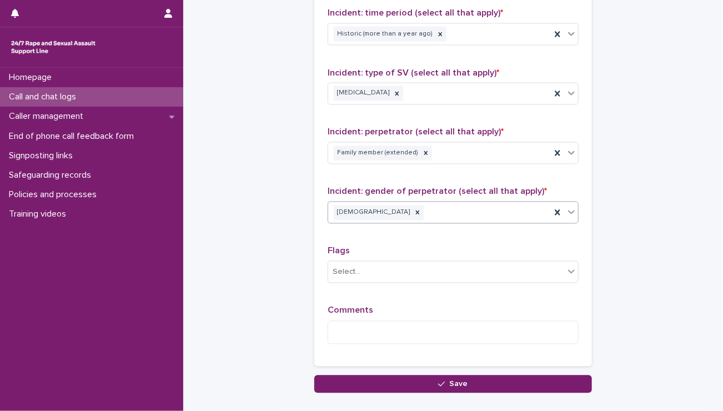
scroll to position [875, 0]
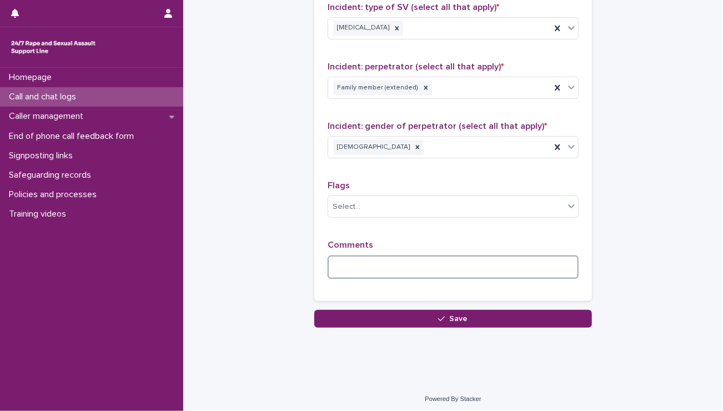
click at [369, 271] on textarea at bounding box center [453, 267] width 251 height 24
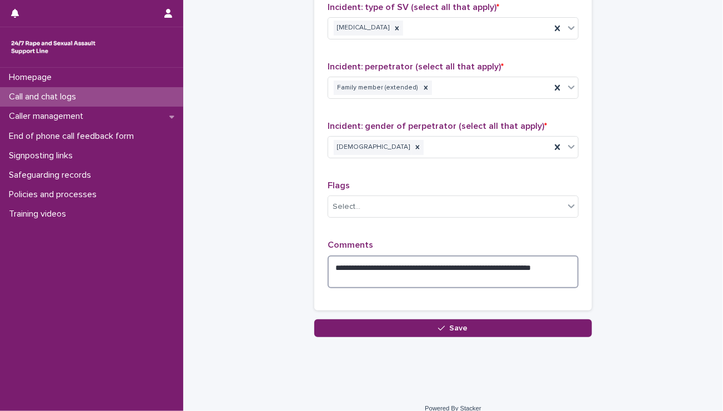
click at [379, 275] on textarea "**********" at bounding box center [453, 271] width 251 height 33
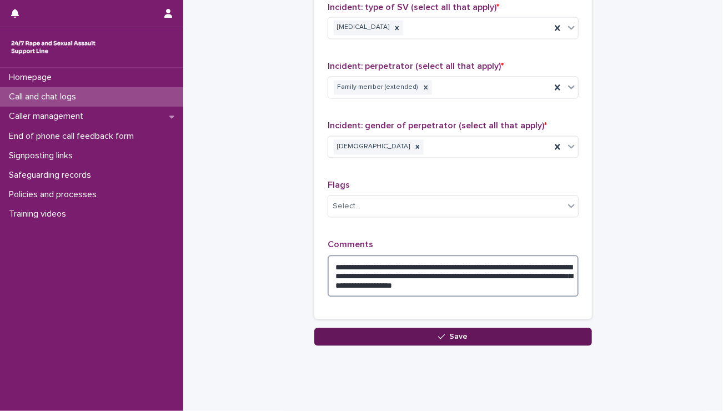
type textarea "**********"
click at [423, 330] on button "Save" at bounding box center [453, 337] width 278 height 18
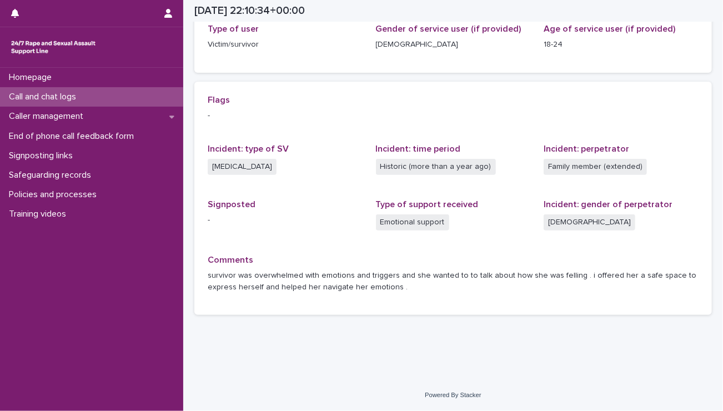
scroll to position [190, 0]
